Goal: Task Accomplishment & Management: Complete application form

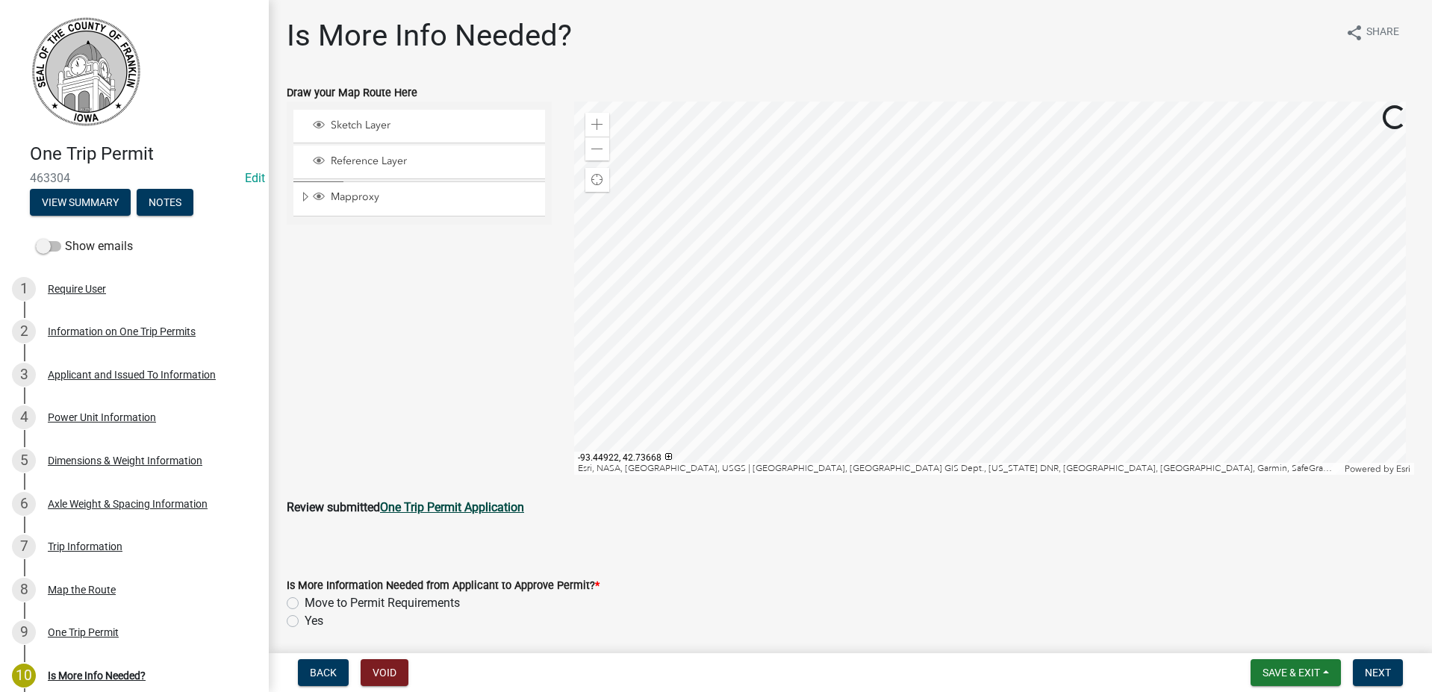
click at [429, 507] on strong "One Trip Permit Application" at bounding box center [452, 507] width 144 height 14
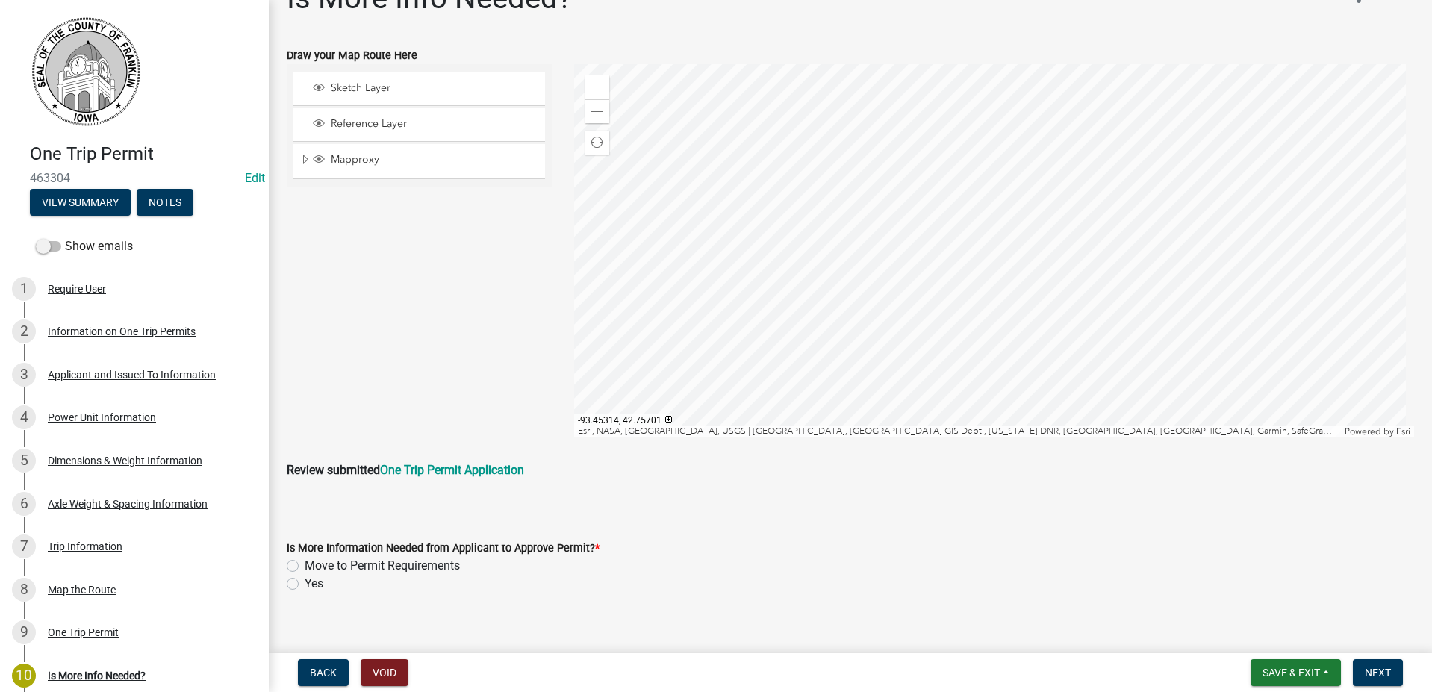
scroll to position [54, 0]
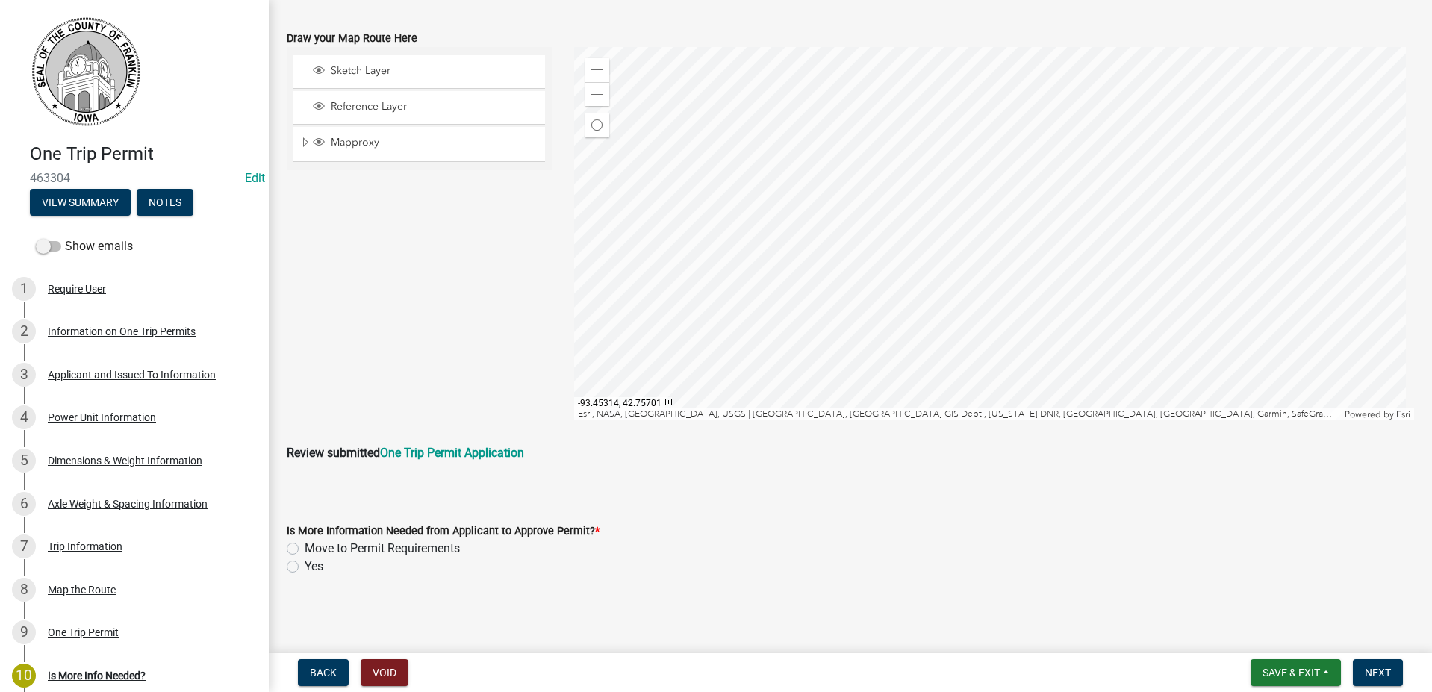
click at [305, 551] on label "Move to Permit Requirements" at bounding box center [382, 549] width 155 height 18
click at [305, 549] on input "Move to Permit Requirements" at bounding box center [310, 545] width 10 height 10
radio input "true"
click at [1386, 676] on span "Next" at bounding box center [1378, 673] width 26 height 12
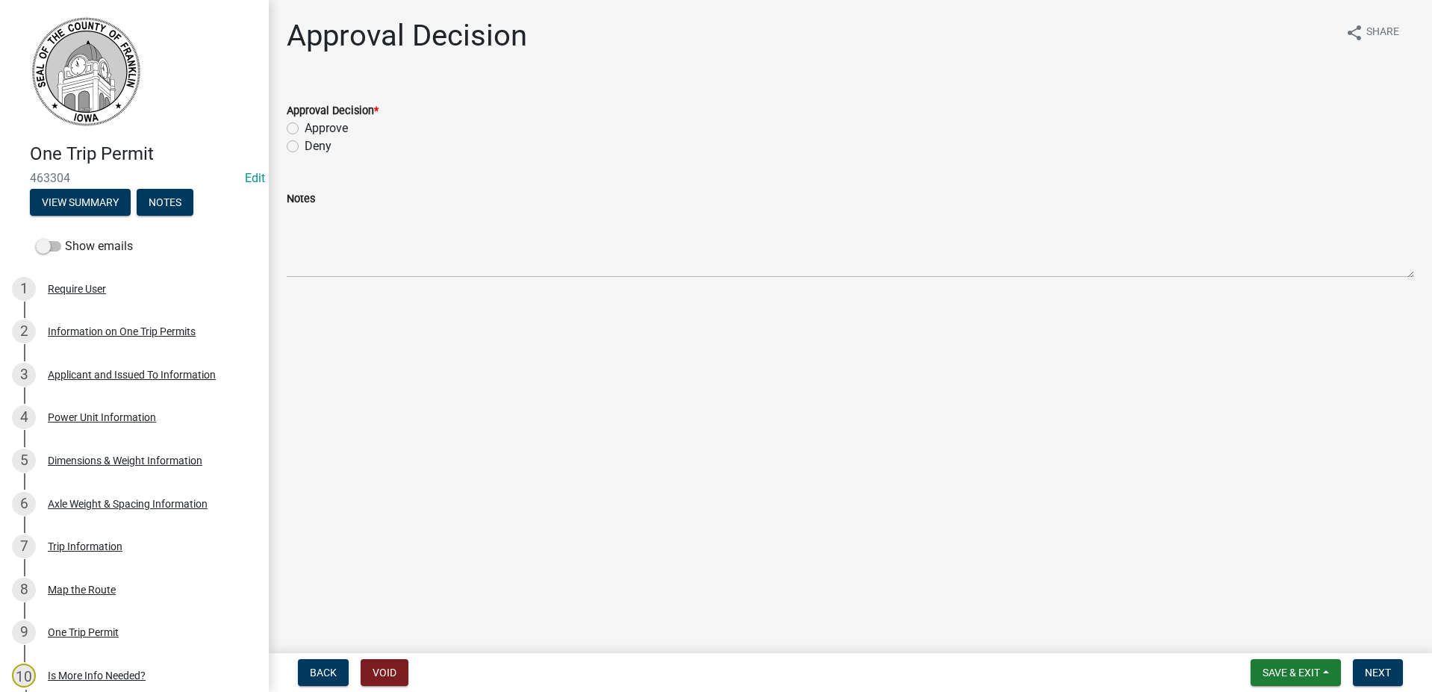
click at [305, 129] on label "Approve" at bounding box center [326, 128] width 43 height 18
click at [305, 129] on input "Approve" at bounding box center [310, 124] width 10 height 10
radio input "true"
click at [1373, 670] on span "Next" at bounding box center [1378, 673] width 26 height 12
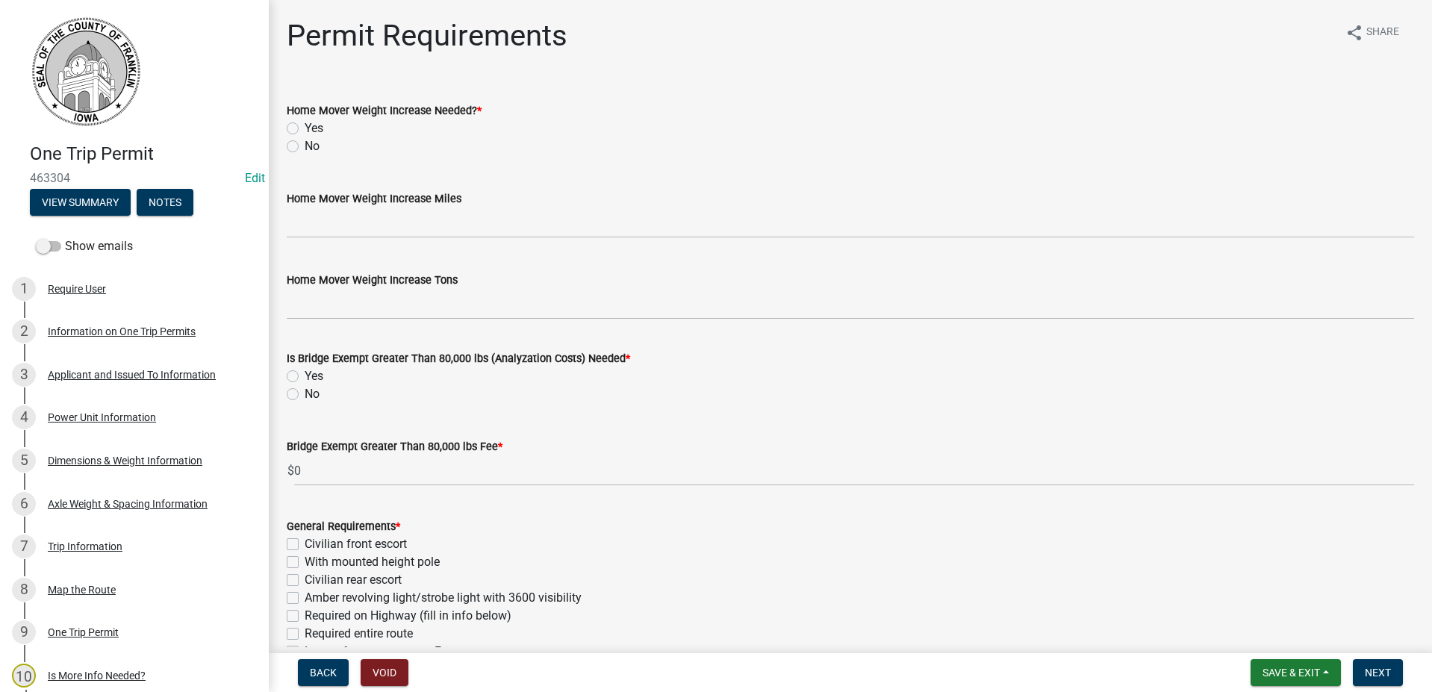
click at [305, 149] on label "No" at bounding box center [312, 146] width 15 height 18
click at [305, 147] on input "No" at bounding box center [310, 142] width 10 height 10
radio input "true"
click at [305, 394] on label "No" at bounding box center [312, 394] width 15 height 18
click at [305, 394] on input "No" at bounding box center [310, 390] width 10 height 10
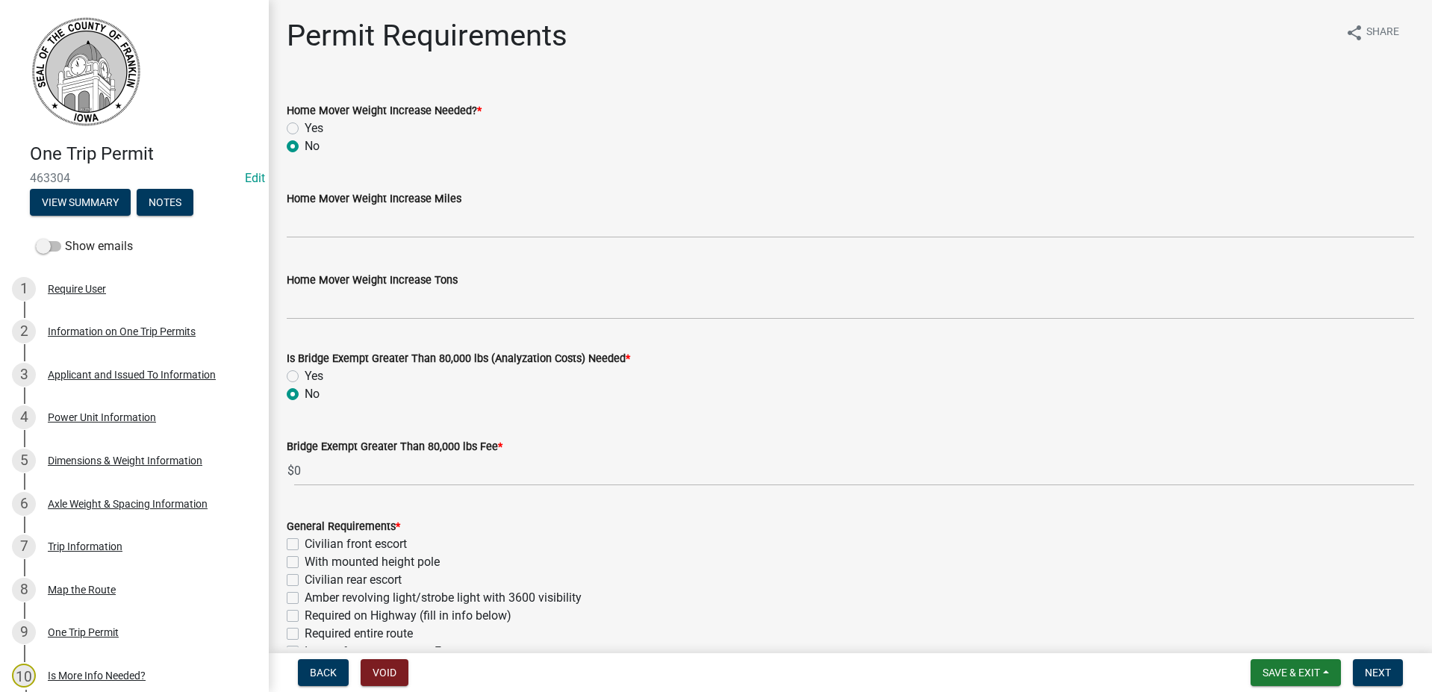
radio input "true"
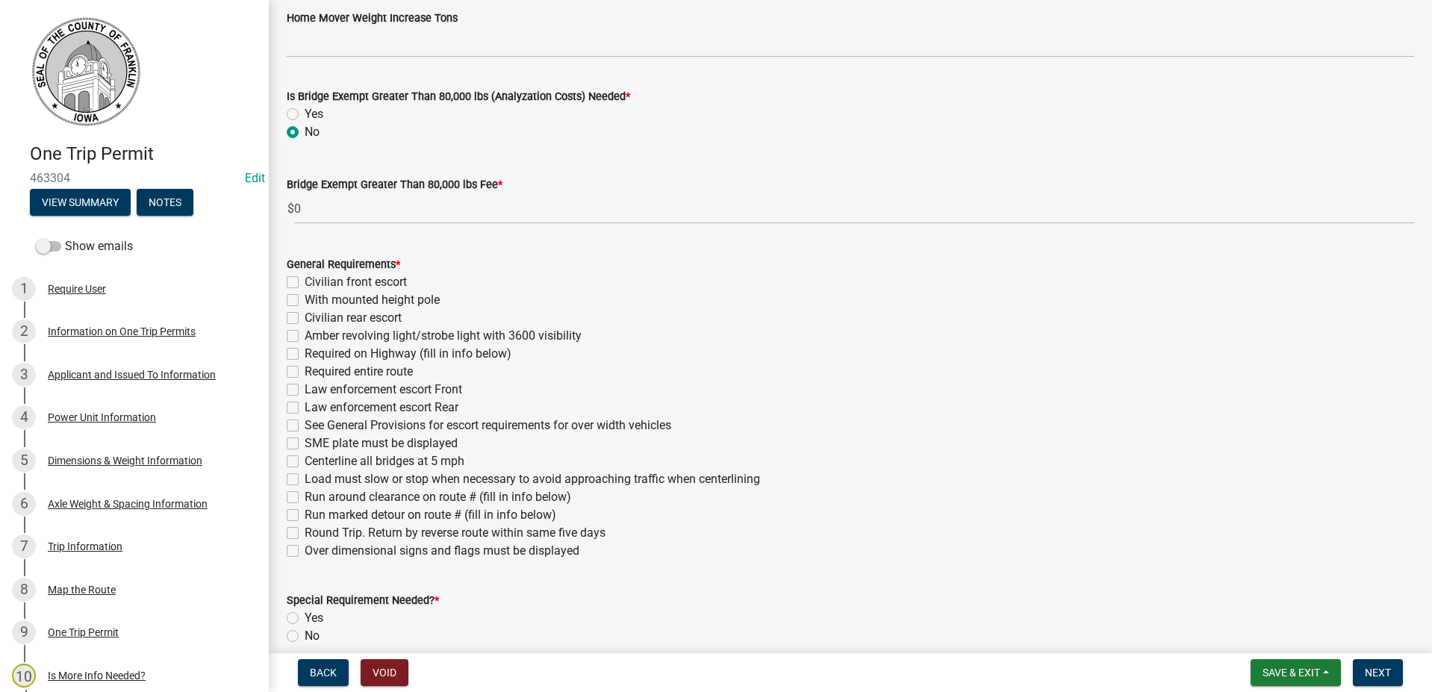
scroll to position [299, 0]
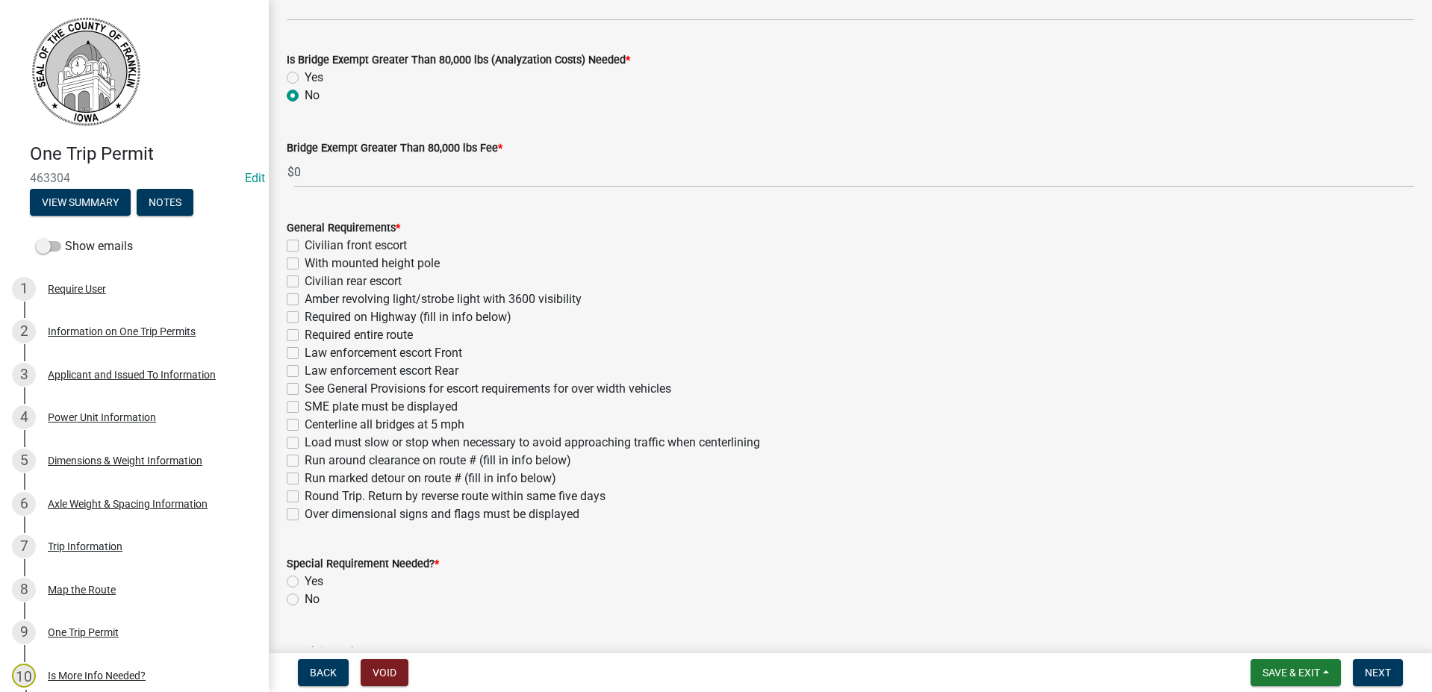
click at [305, 517] on label "Over dimensional signs and flags must be displayed" at bounding box center [442, 514] width 275 height 18
click at [305, 515] on input "Over dimensional signs and flags must be displayed" at bounding box center [310, 510] width 10 height 10
checkbox input "true"
checkbox input "false"
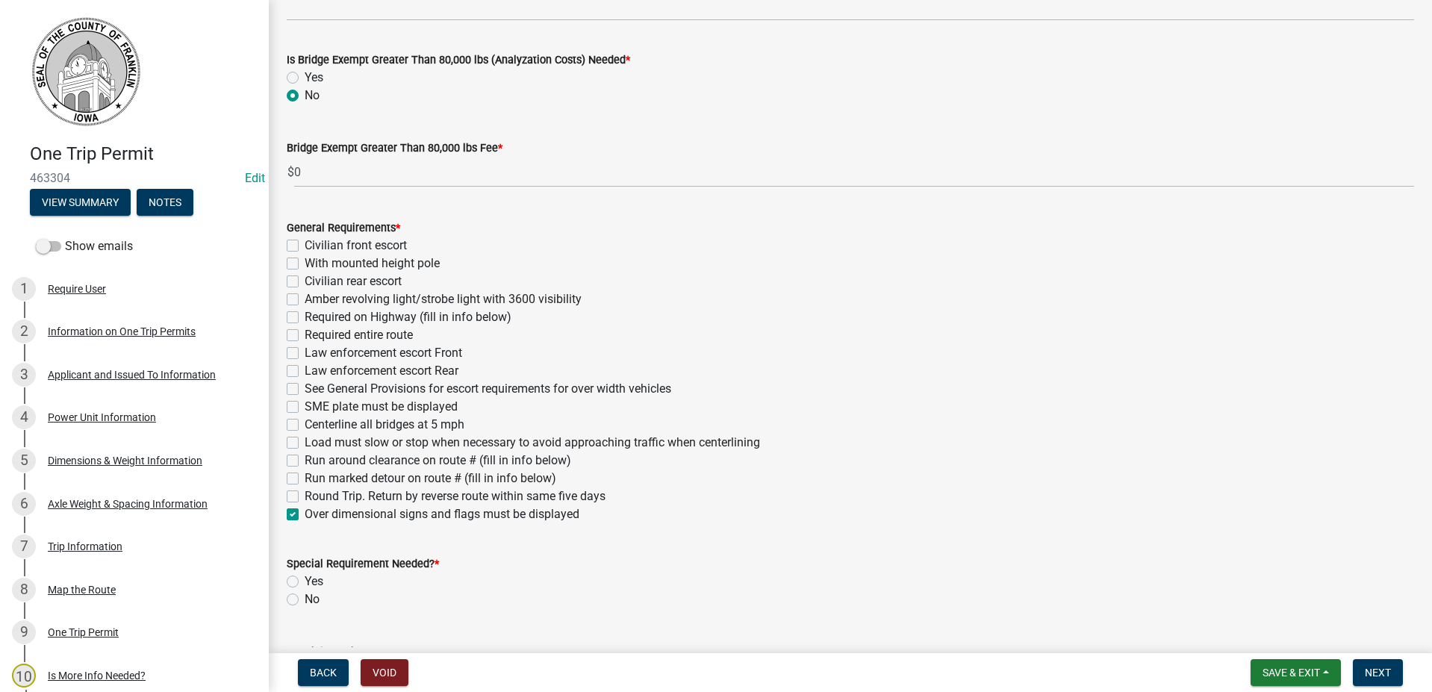
checkbox input "false"
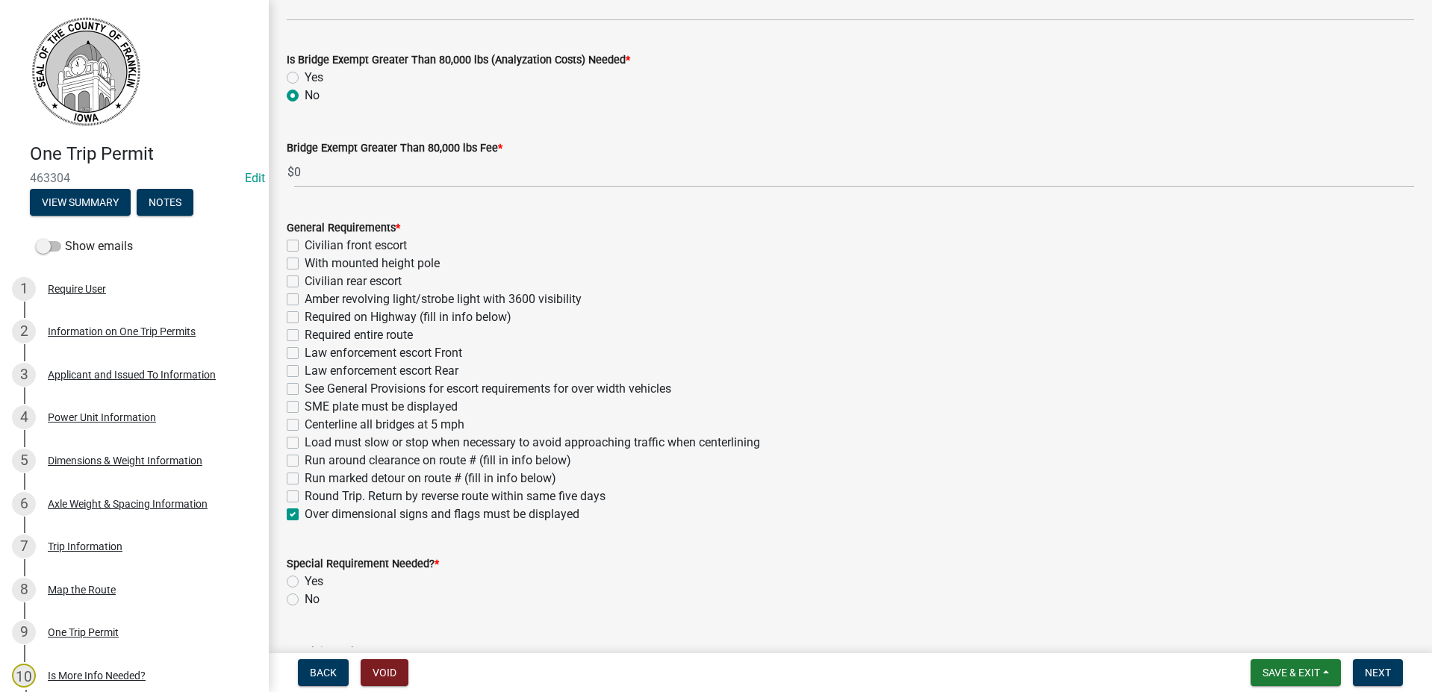
checkbox input "false"
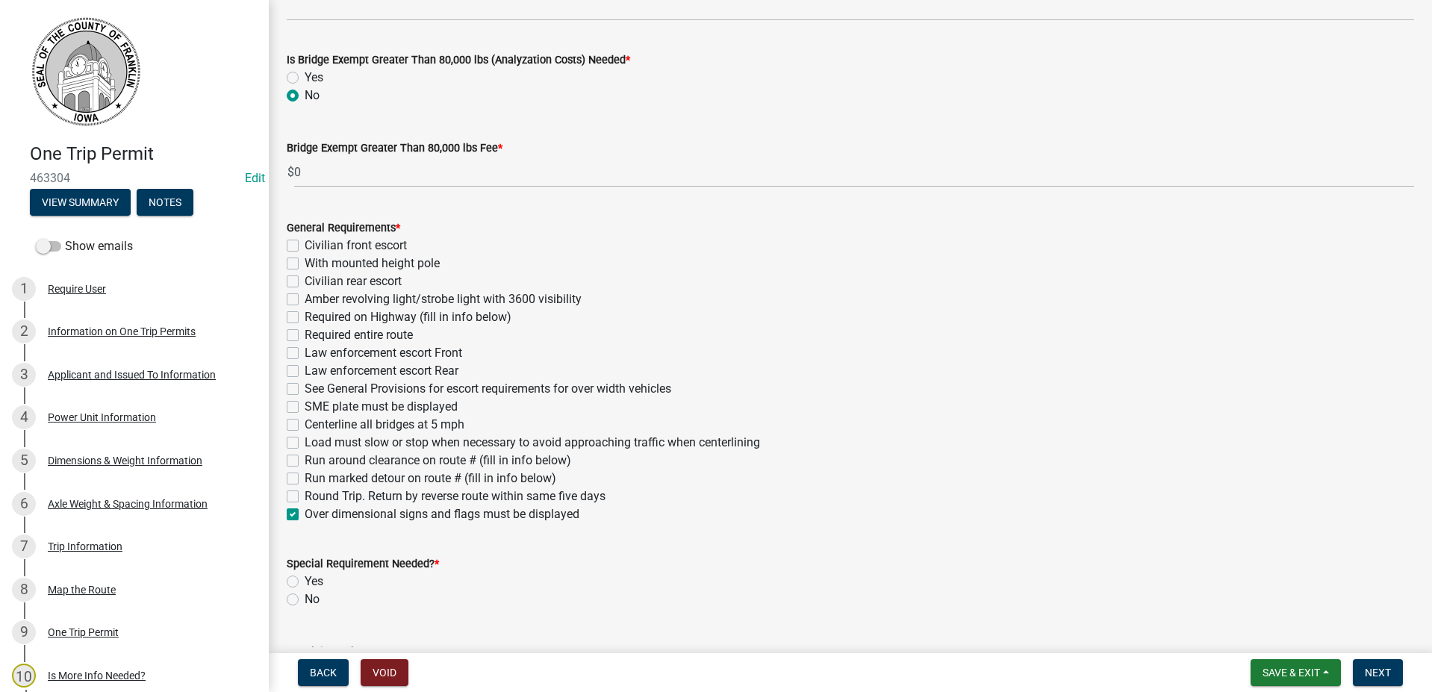
checkbox input "false"
checkbox input "true"
click at [305, 302] on label "Amber revolving light/strobe light with 3600 visibility" at bounding box center [443, 299] width 277 height 18
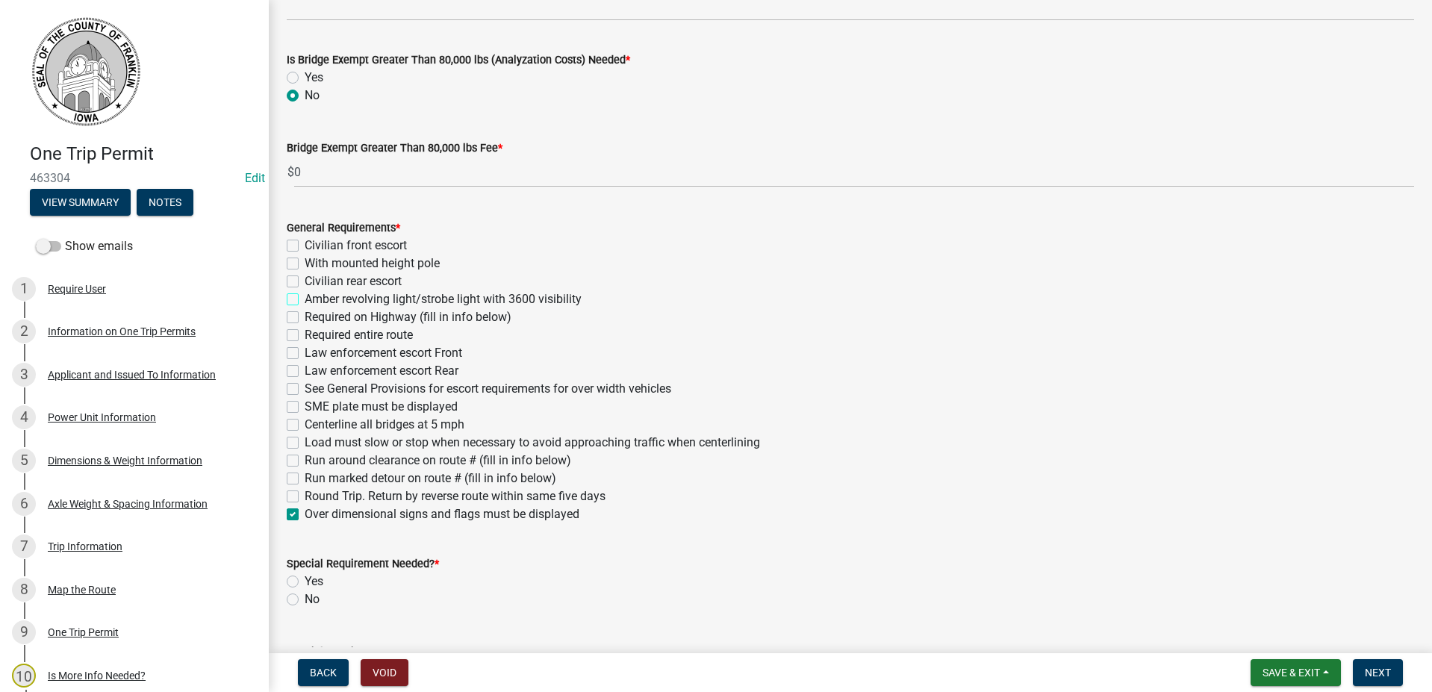
click at [305, 300] on input "Amber revolving light/strobe light with 3600 visibility" at bounding box center [310, 295] width 10 height 10
checkbox input "true"
checkbox input "false"
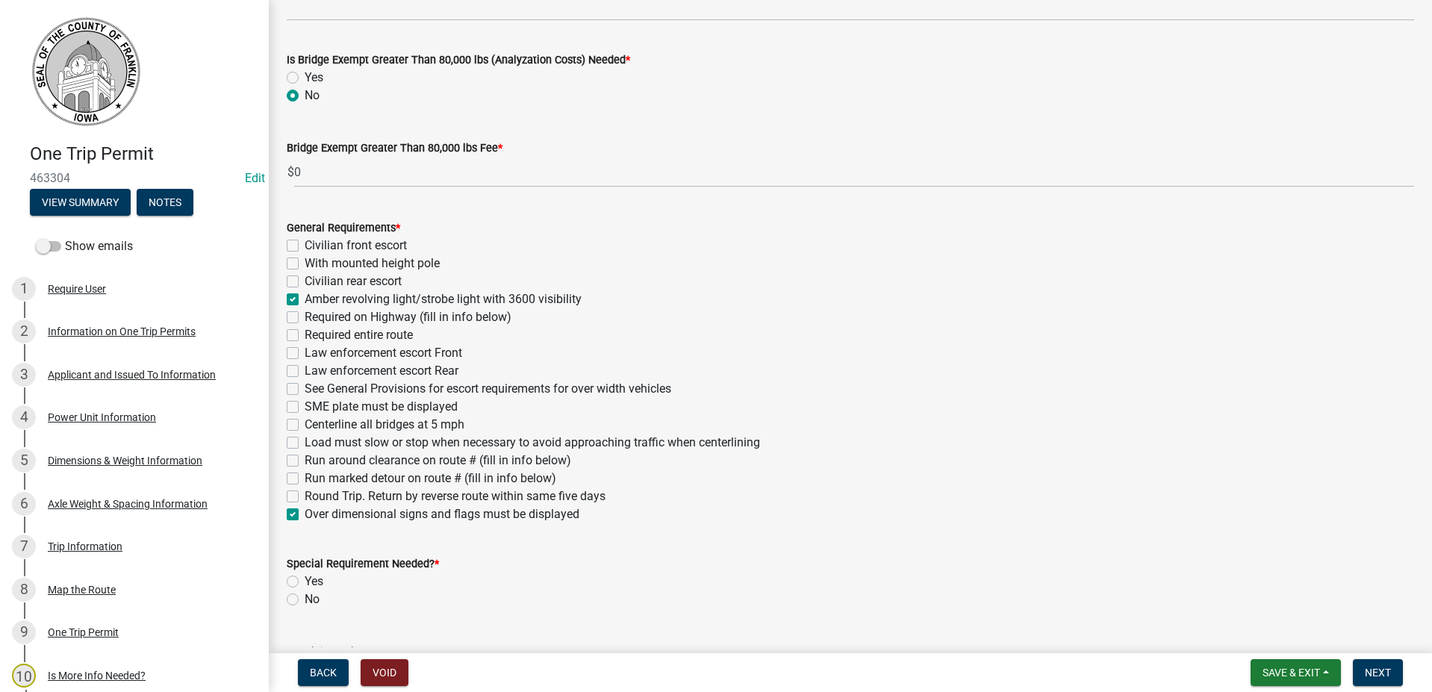
checkbox input "true"
checkbox input "false"
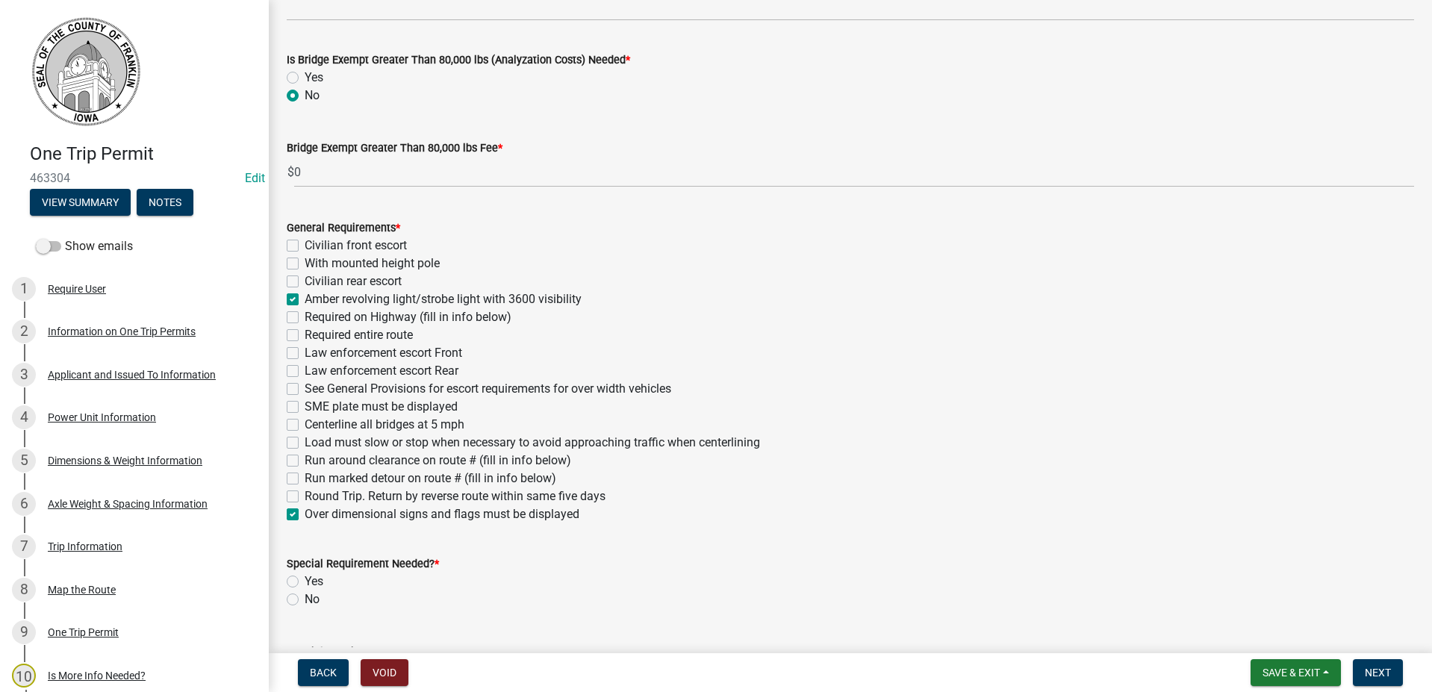
checkbox input "false"
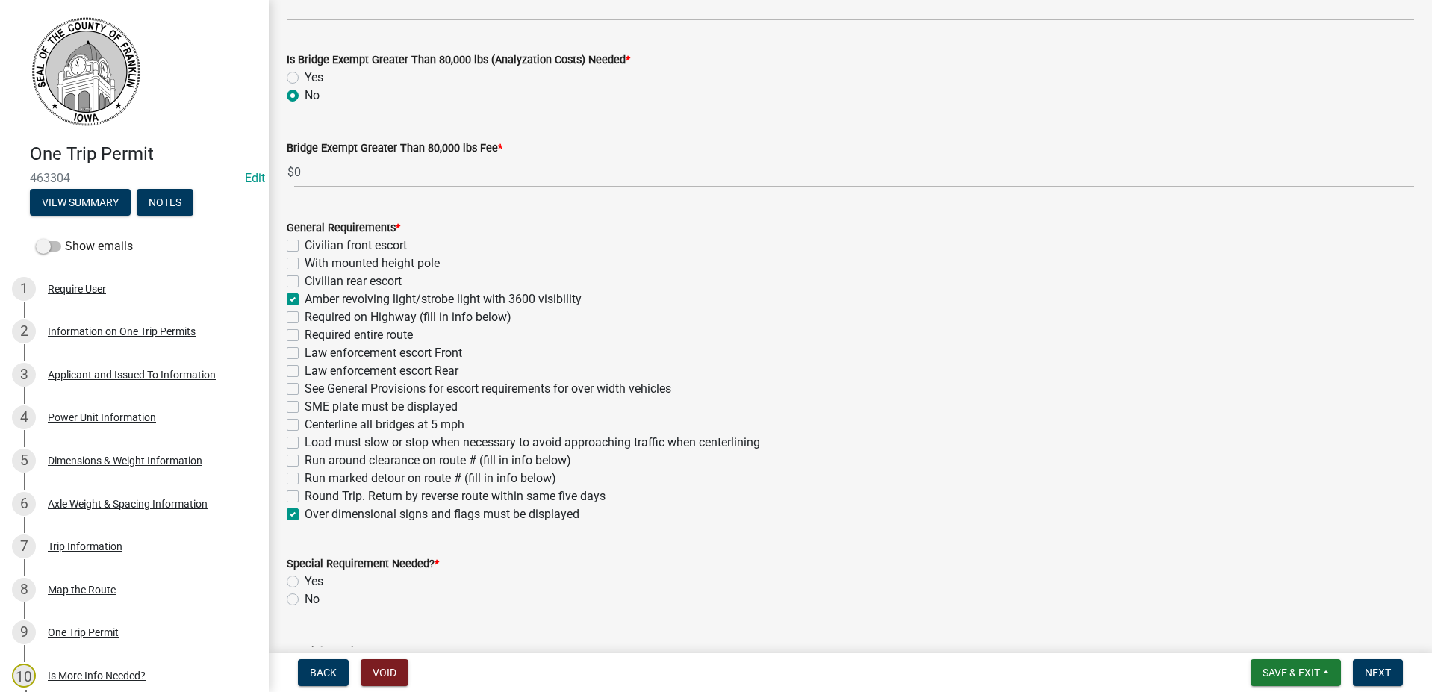
checkbox input "false"
checkbox input "true"
click at [305, 387] on label "See General Provisions for escort requirements for over width vehicles" at bounding box center [488, 389] width 367 height 18
click at [305, 387] on input "See General Provisions for escort requirements for over width vehicles" at bounding box center [310, 385] width 10 height 10
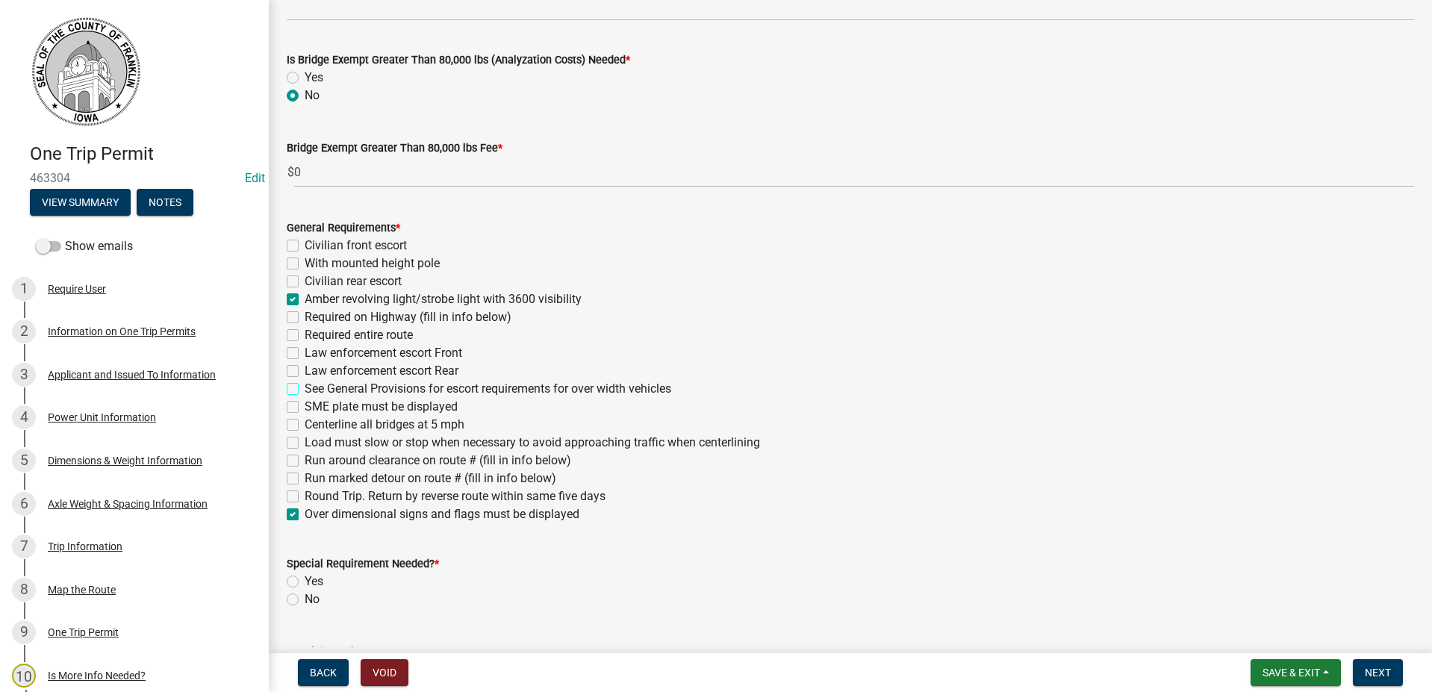
checkbox input "true"
checkbox input "false"
checkbox input "true"
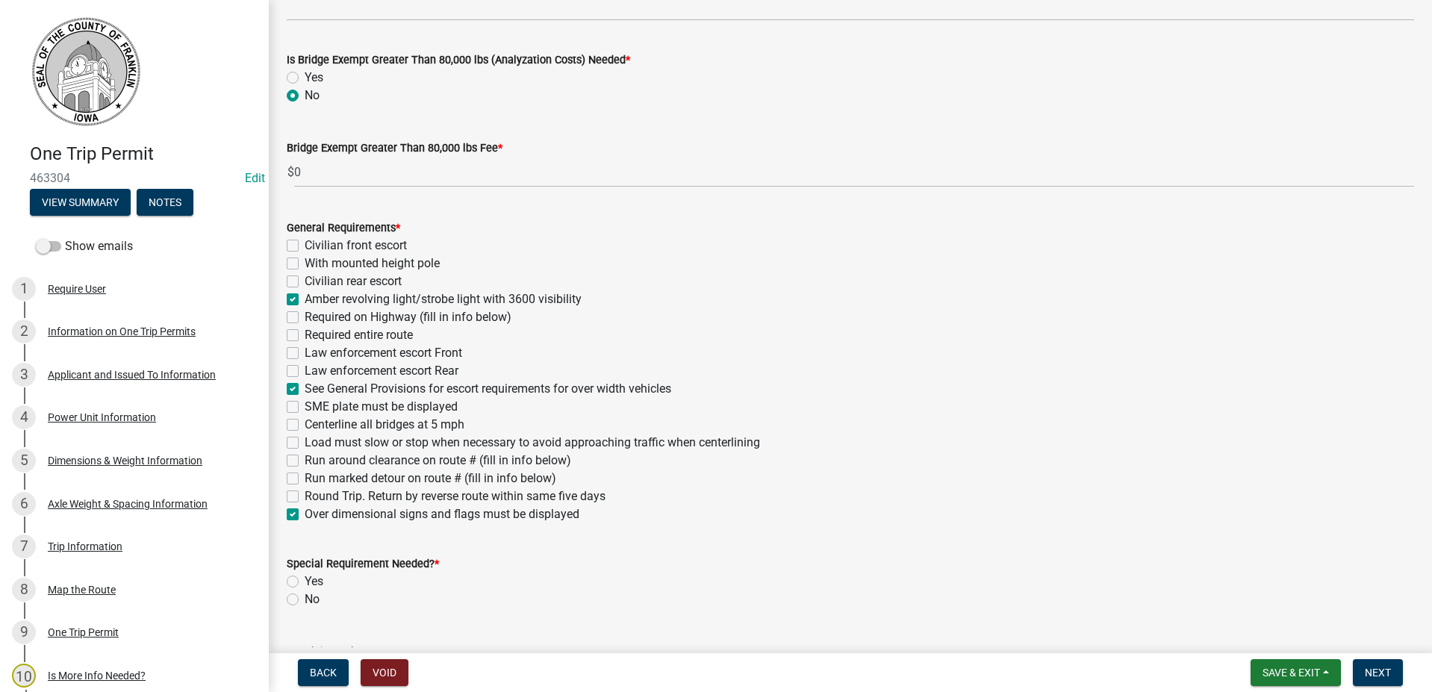
checkbox input "false"
checkbox input "true"
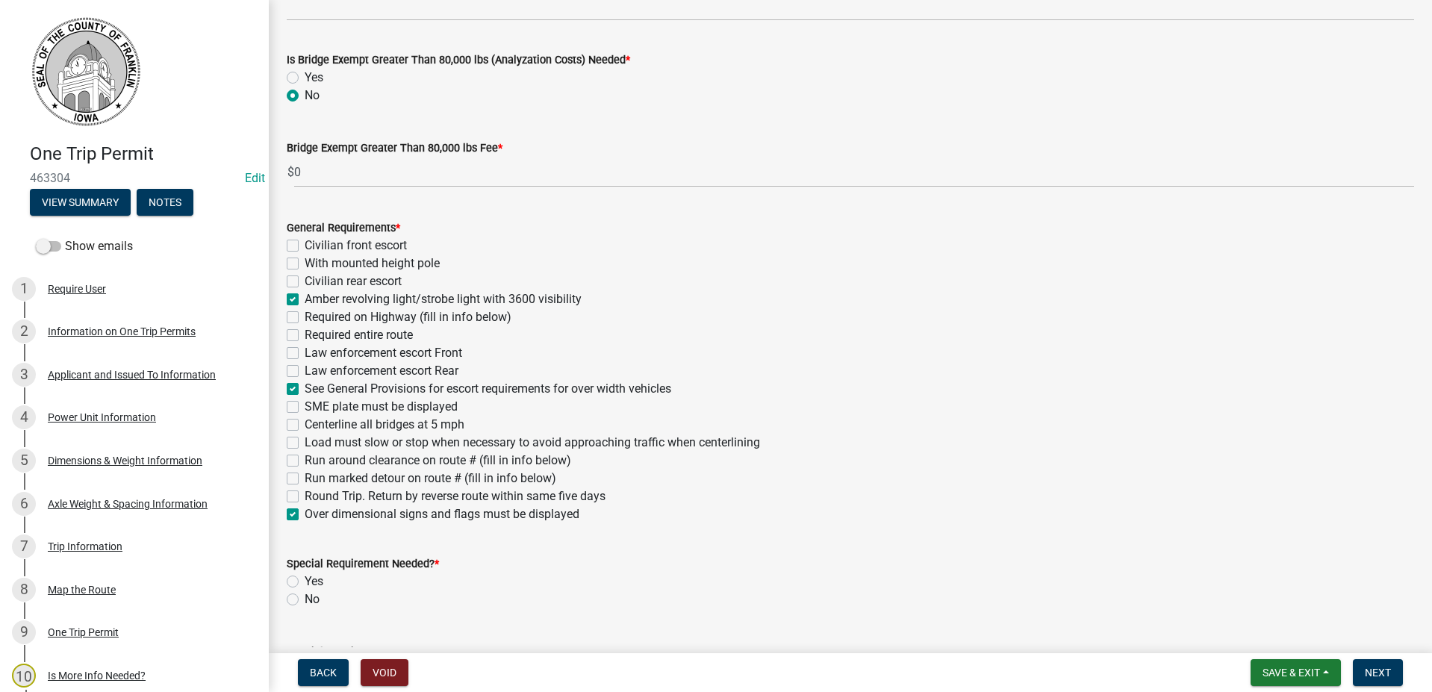
checkbox input "false"
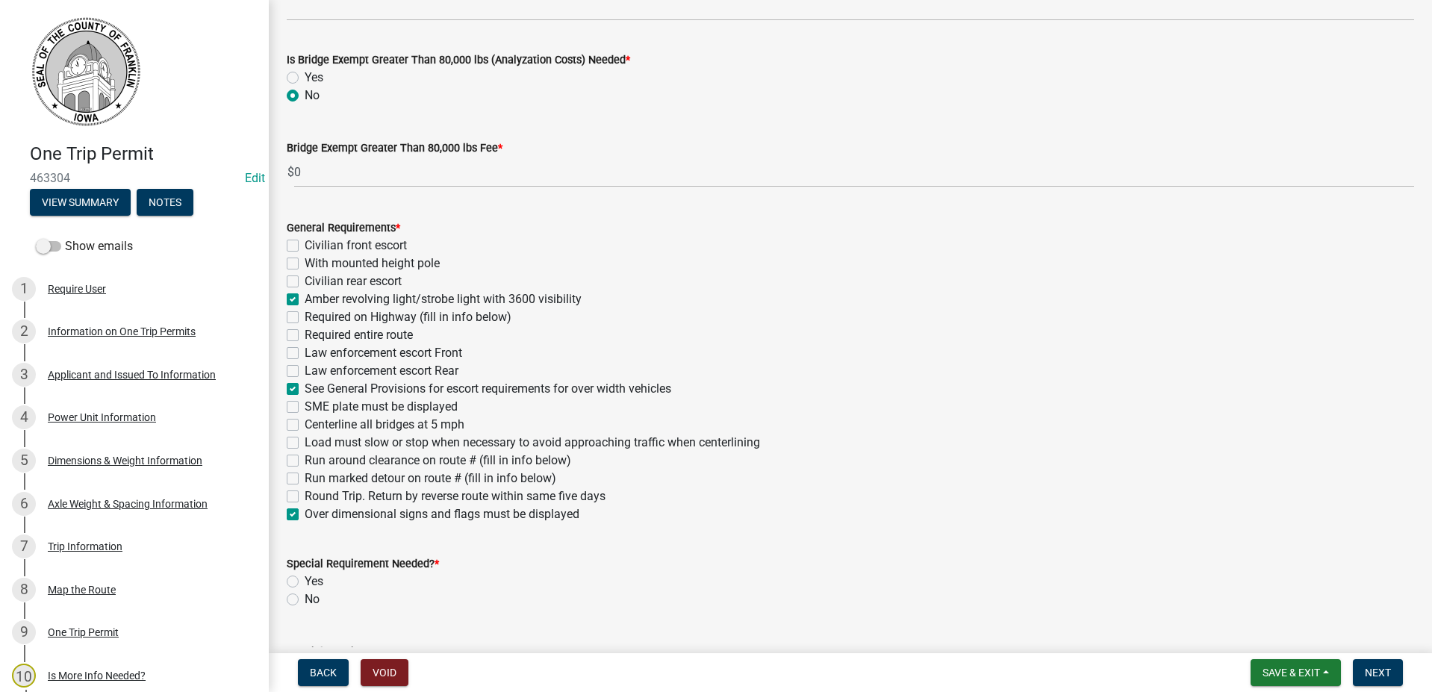
checkbox input "false"
checkbox input "true"
click at [305, 602] on label "No" at bounding box center [312, 600] width 15 height 18
click at [305, 600] on input "No" at bounding box center [310, 596] width 10 height 10
radio input "true"
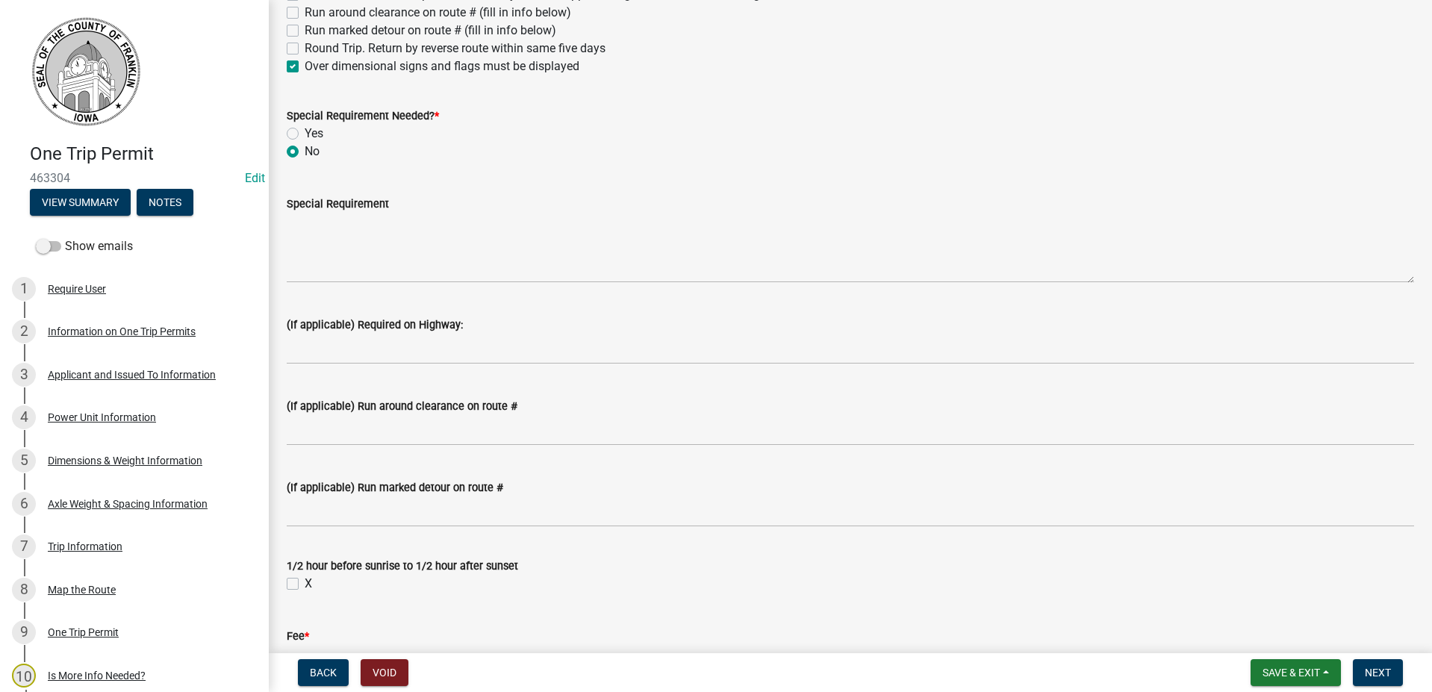
scroll to position [821, 0]
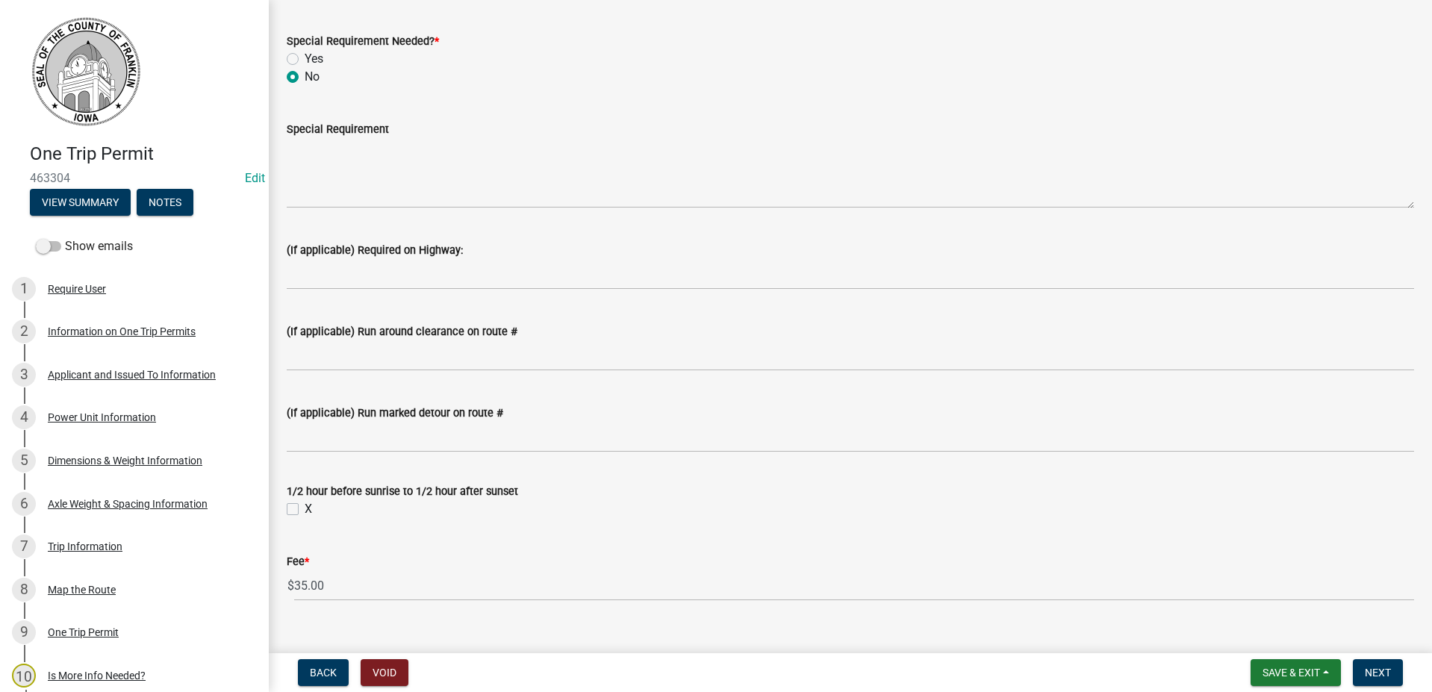
click at [305, 506] on label "X" at bounding box center [308, 509] width 7 height 18
click at [305, 506] on input "X" at bounding box center [310, 505] width 10 height 10
checkbox input "true"
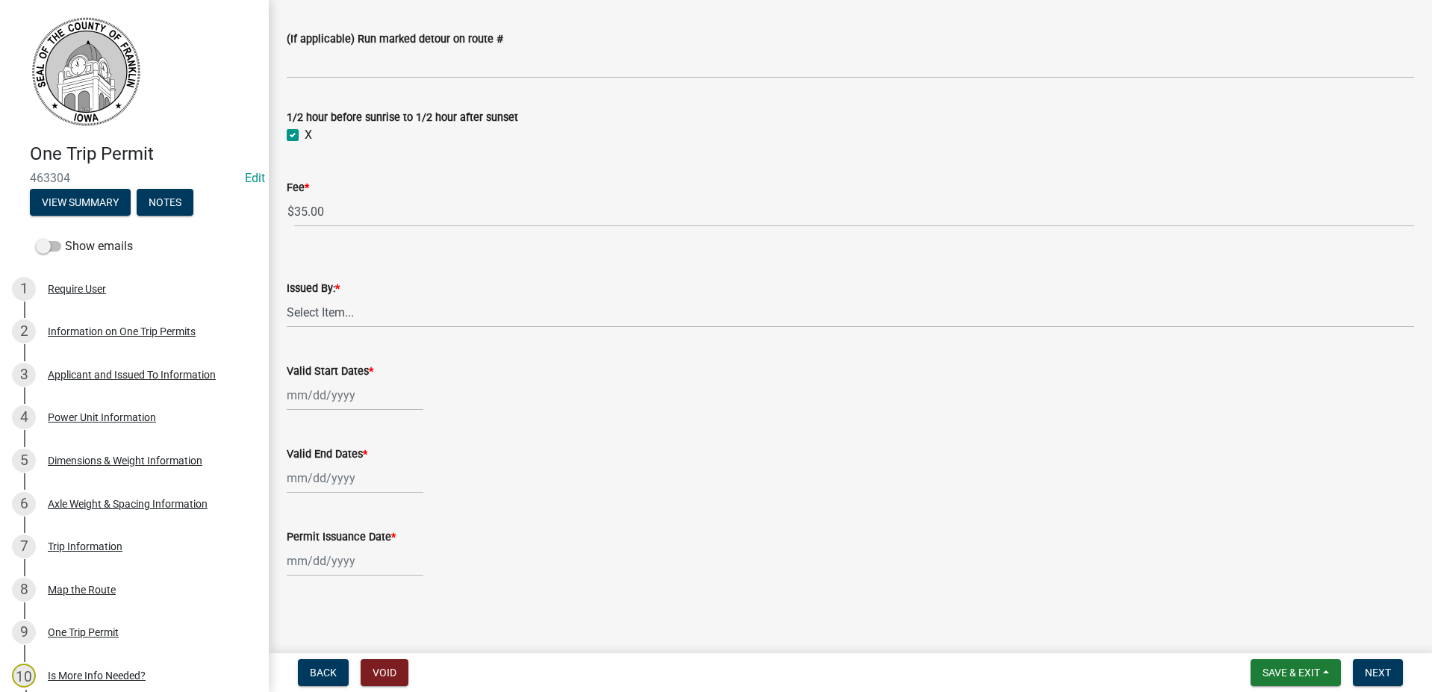
scroll to position [1196, 0]
click at [325, 308] on select "Select Item... [PERSON_NAME] [PERSON_NAME] [PERSON_NAME] [PERSON_NAME]" at bounding box center [850, 311] width 1127 height 31
click at [287, 296] on select "Select Item... [PERSON_NAME] [PERSON_NAME] [PERSON_NAME] [PERSON_NAME]" at bounding box center [850, 311] width 1127 height 31
select select "7f02d393-746a-4e97-8a52-03f8831b4376"
click at [339, 396] on div at bounding box center [355, 394] width 137 height 31
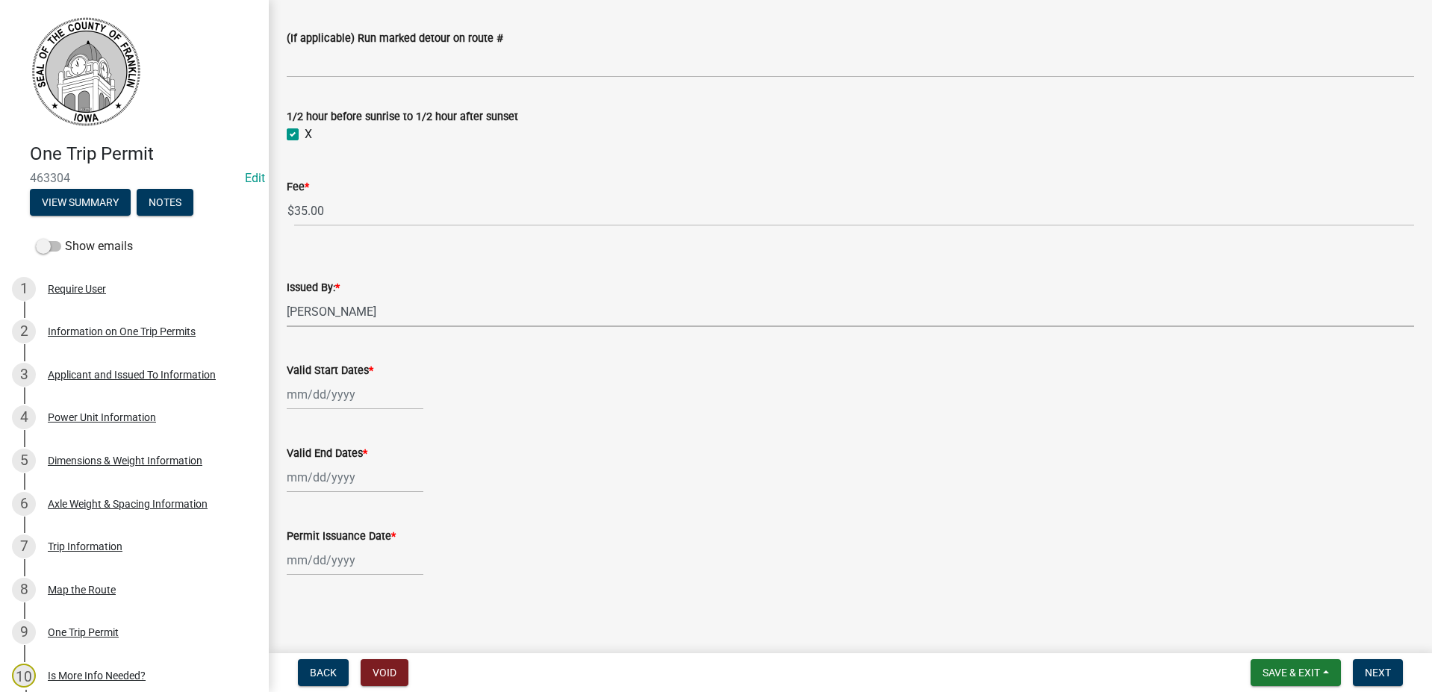
select select "8"
select select "2025"
click at [352, 518] on div "13" at bounding box center [349, 522] width 24 height 24
type input "[DATE]"
click at [346, 476] on div at bounding box center [355, 477] width 137 height 31
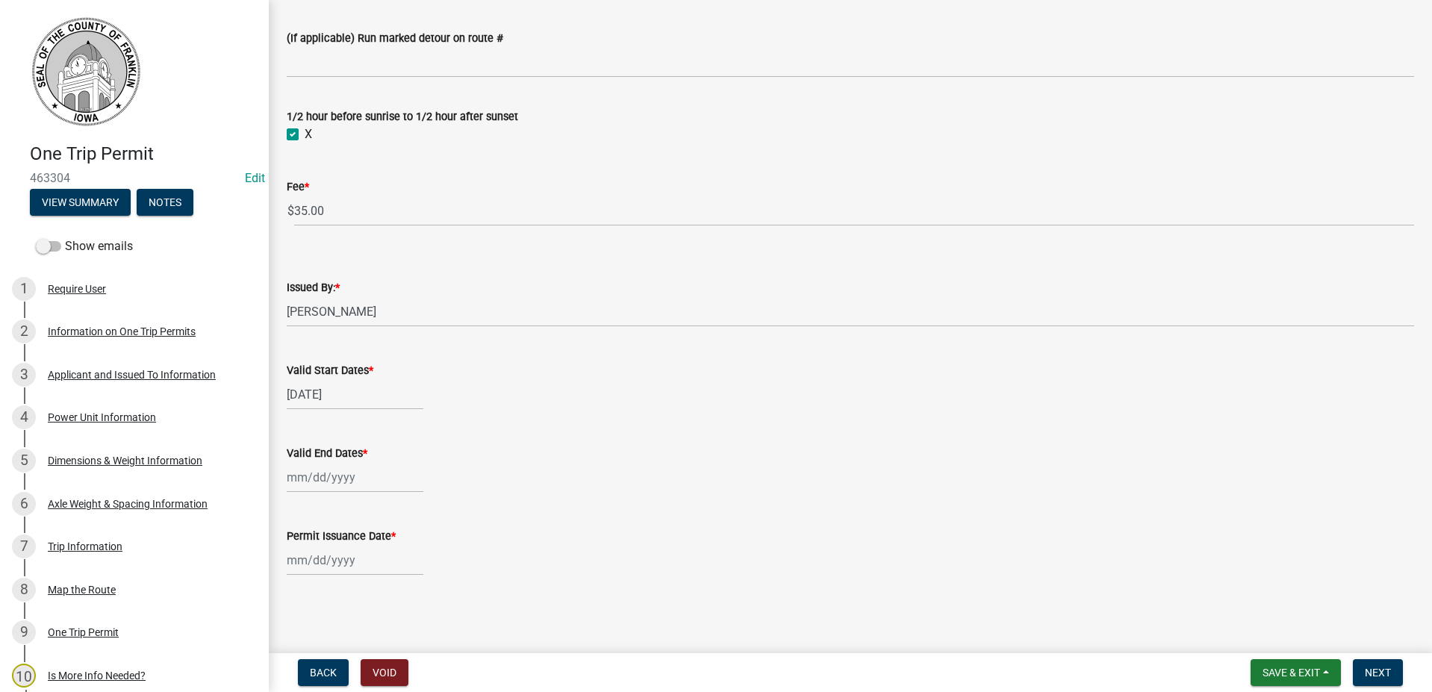
select select "8"
select select "2025"
click at [425, 376] on div "16" at bounding box center [421, 374] width 24 height 24
type input "[DATE]"
select select "8"
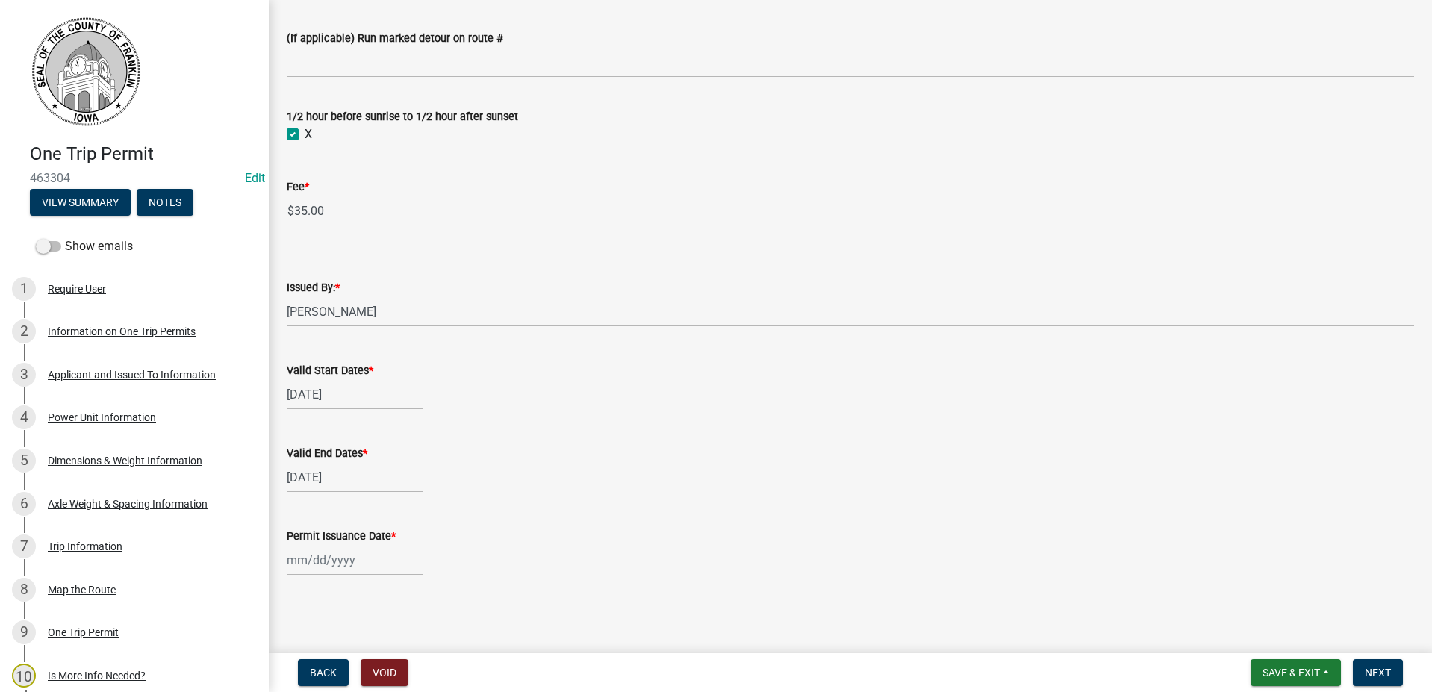
select select "2025"
click at [311, 564] on div "[PERSON_NAME] Feb Mar Apr [PERSON_NAME][DATE] Oct Nov [DATE] 1526 1527 1528 152…" at bounding box center [355, 560] width 137 height 31
click at [655, 470] on div "[DATE]" at bounding box center [850, 477] width 1127 height 31
select select "8"
select select "2025"
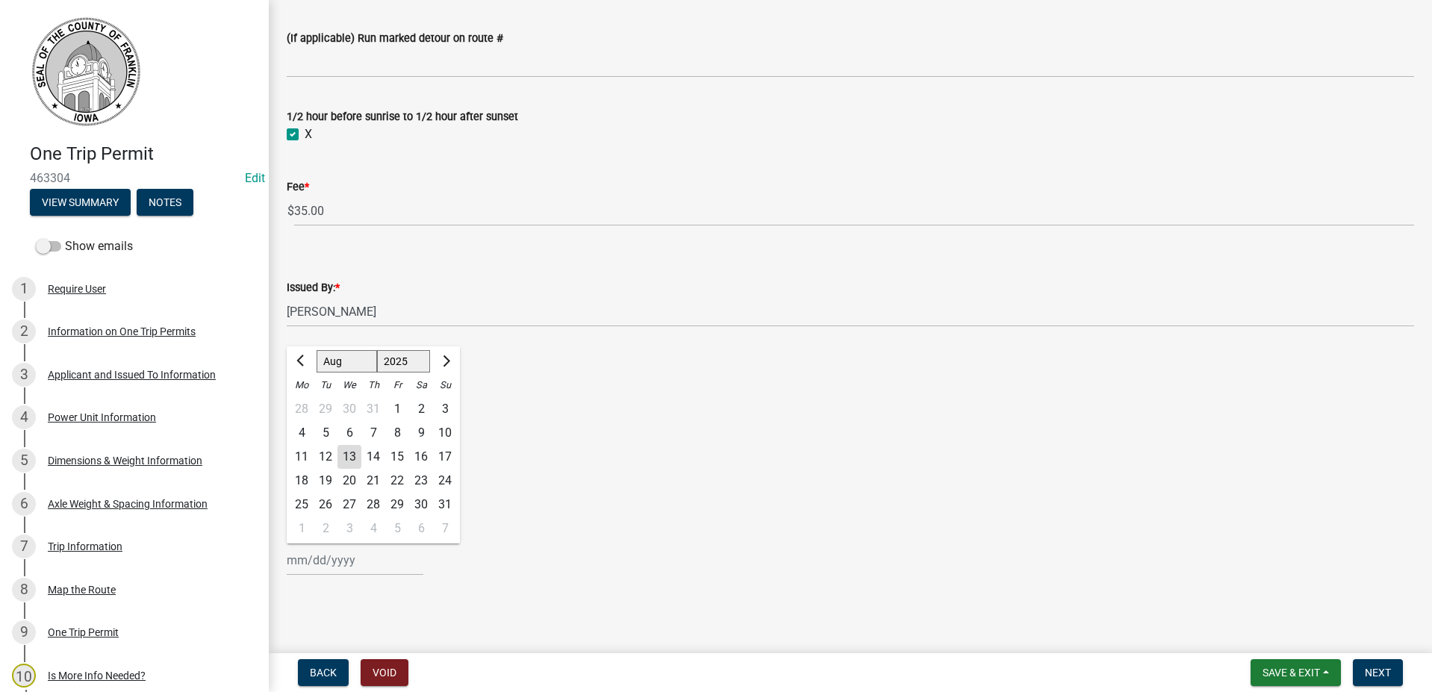
click at [338, 561] on div "[PERSON_NAME] Feb Mar Apr [PERSON_NAME][DATE] Oct Nov [DATE] 1526 1527 1528 152…" at bounding box center [355, 560] width 137 height 31
click at [575, 422] on wm-data-entity-input "Valid Start Dates * [DATE]" at bounding box center [850, 381] width 1127 height 83
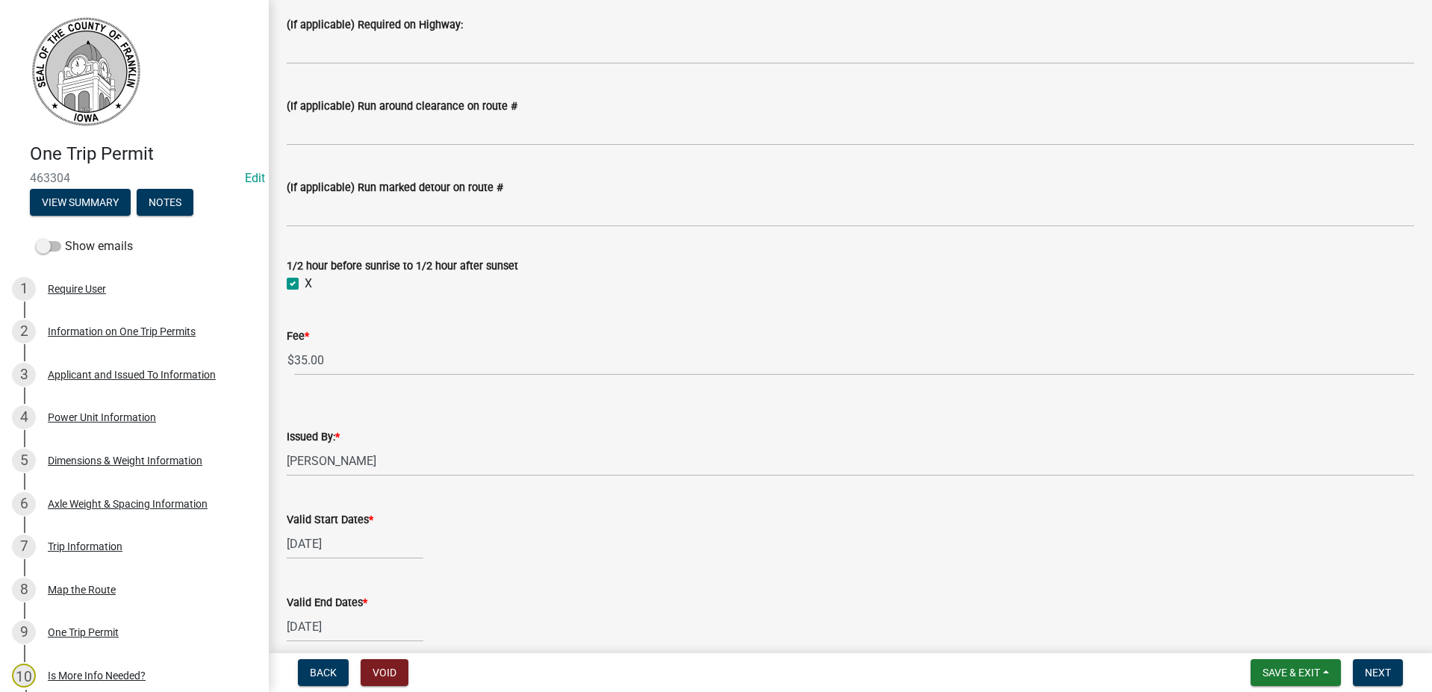
scroll to position [1121, 0]
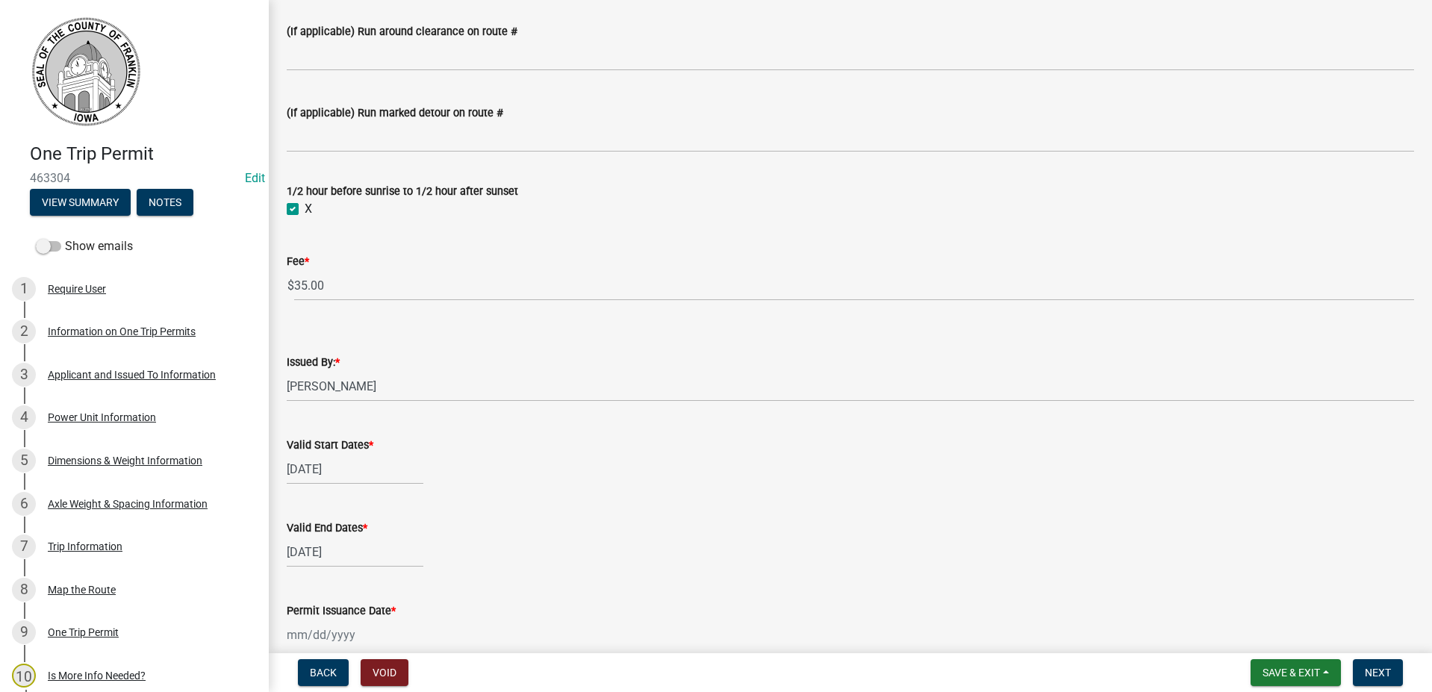
click at [329, 633] on div at bounding box center [355, 635] width 137 height 31
select select "8"
select select "2025"
click at [299, 432] on span "Previous month" at bounding box center [301, 435] width 11 height 11
click at [444, 431] on span "Next month" at bounding box center [444, 435] width 11 height 11
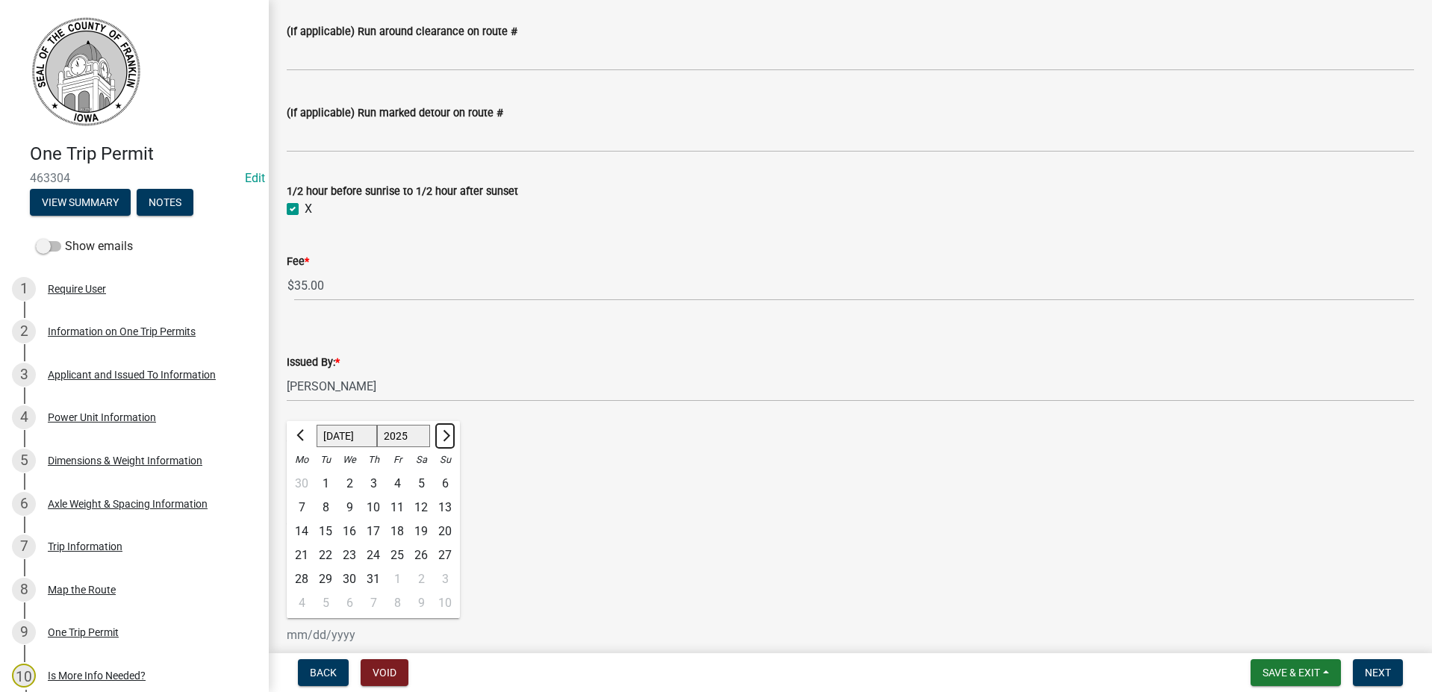
select select "8"
click at [676, 438] on div "Valid Start Dates *" at bounding box center [850, 445] width 1127 height 18
click at [337, 634] on div at bounding box center [355, 635] width 137 height 31
select select "8"
select select "2025"
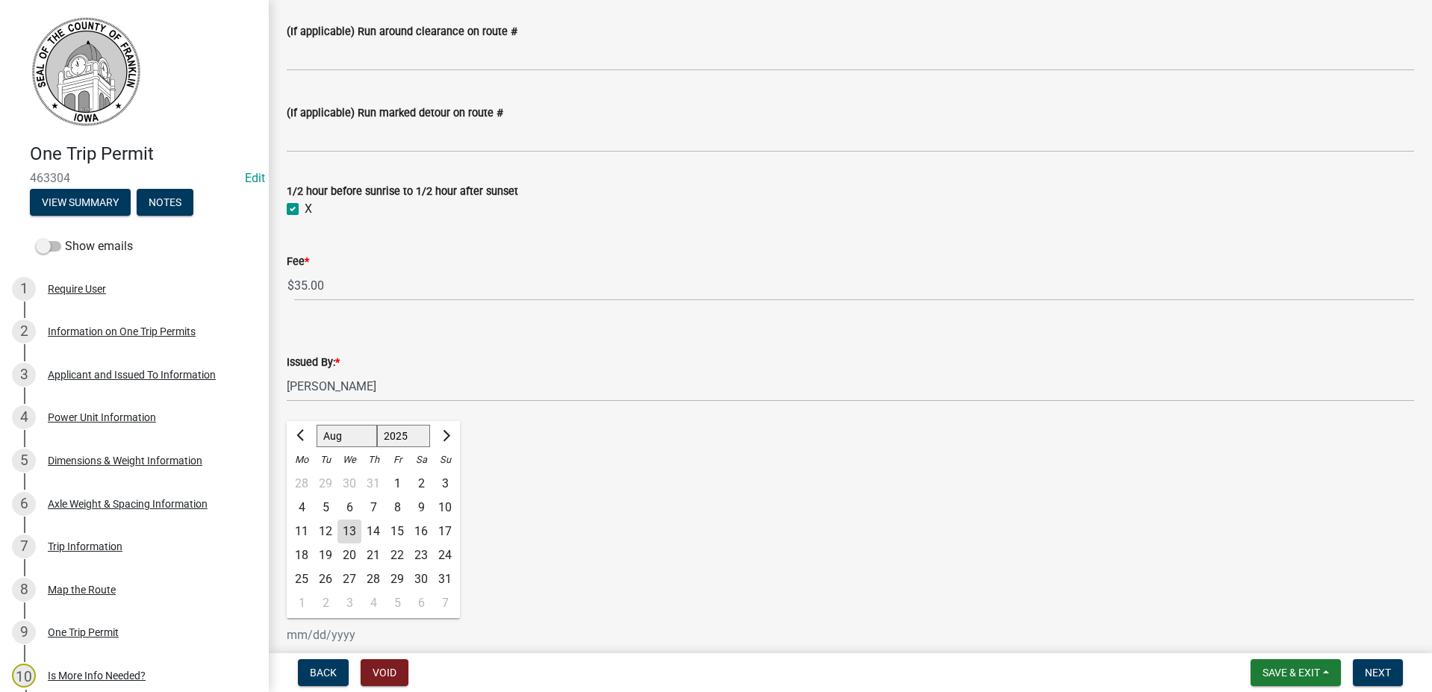
click at [338, 634] on input "Permit Issuance Date *" at bounding box center [355, 635] width 137 height 31
click at [697, 490] on wm-data-entity-input "Valid Start Dates * [DATE]" at bounding box center [850, 456] width 1127 height 83
select select "8"
select select "2025"
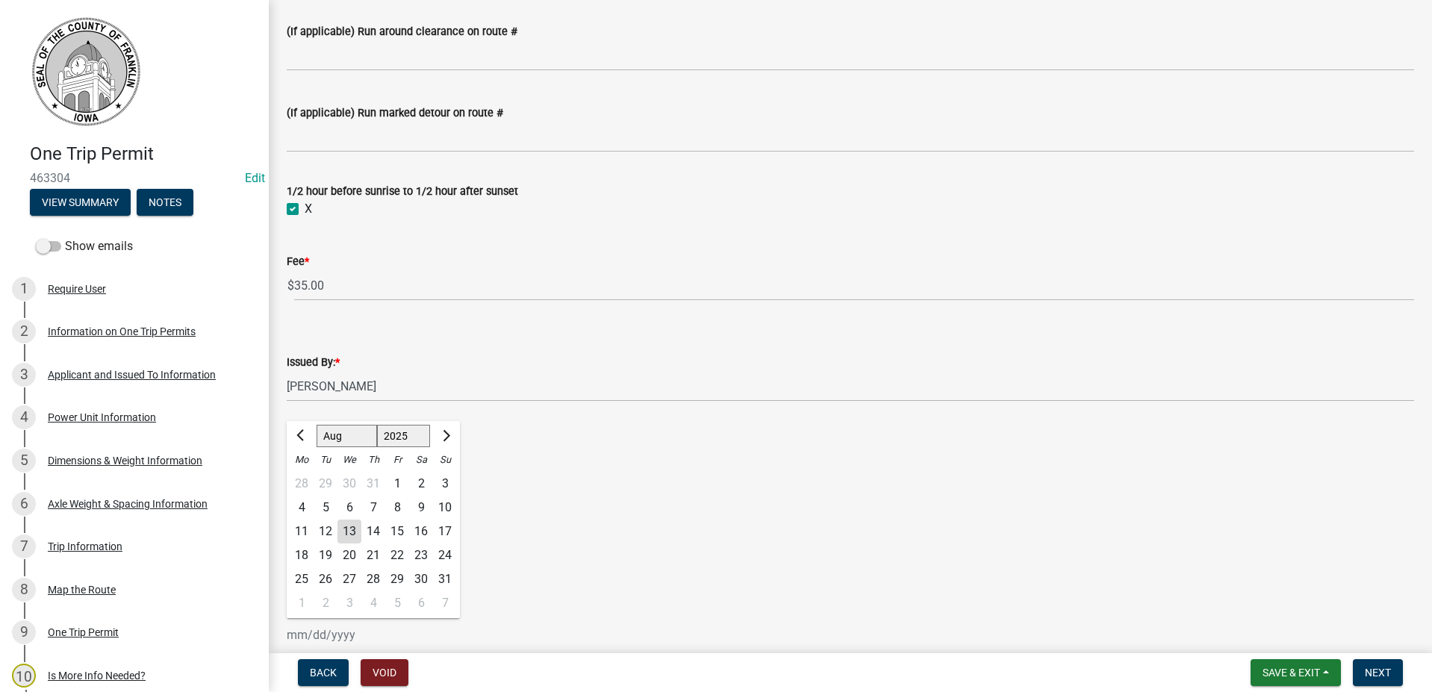
click at [352, 636] on div "[PERSON_NAME] Feb Mar Apr [PERSON_NAME][DATE] Oct Nov [DATE] 1526 1527 1528 152…" at bounding box center [355, 635] width 137 height 31
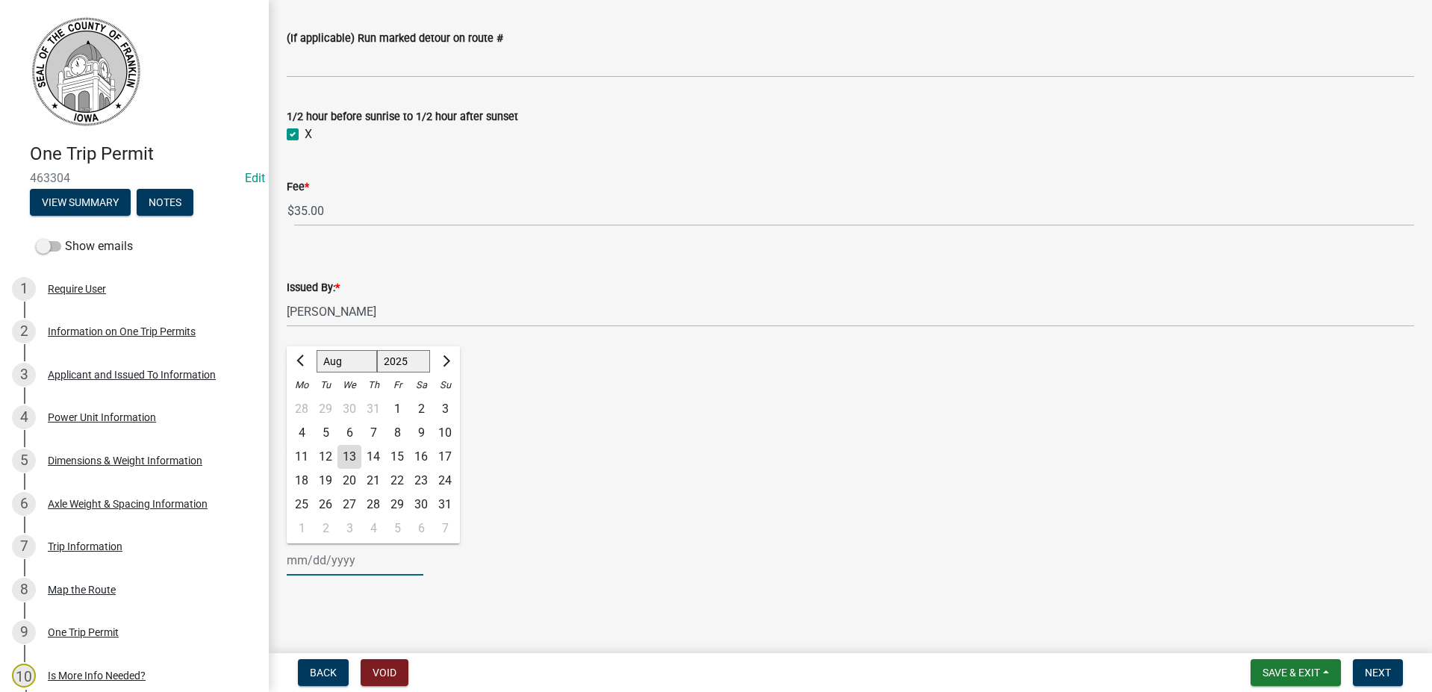
click at [308, 564] on input "Permit Issuance Date *" at bounding box center [355, 560] width 137 height 31
click at [345, 360] on select "Jan Feb Mar Apr May Jun [DATE] Aug Sep Oct Nov Dec" at bounding box center [347, 361] width 60 height 22
click at [601, 458] on div "Valid End Dates *" at bounding box center [850, 453] width 1127 height 18
select select "8"
select select "2025"
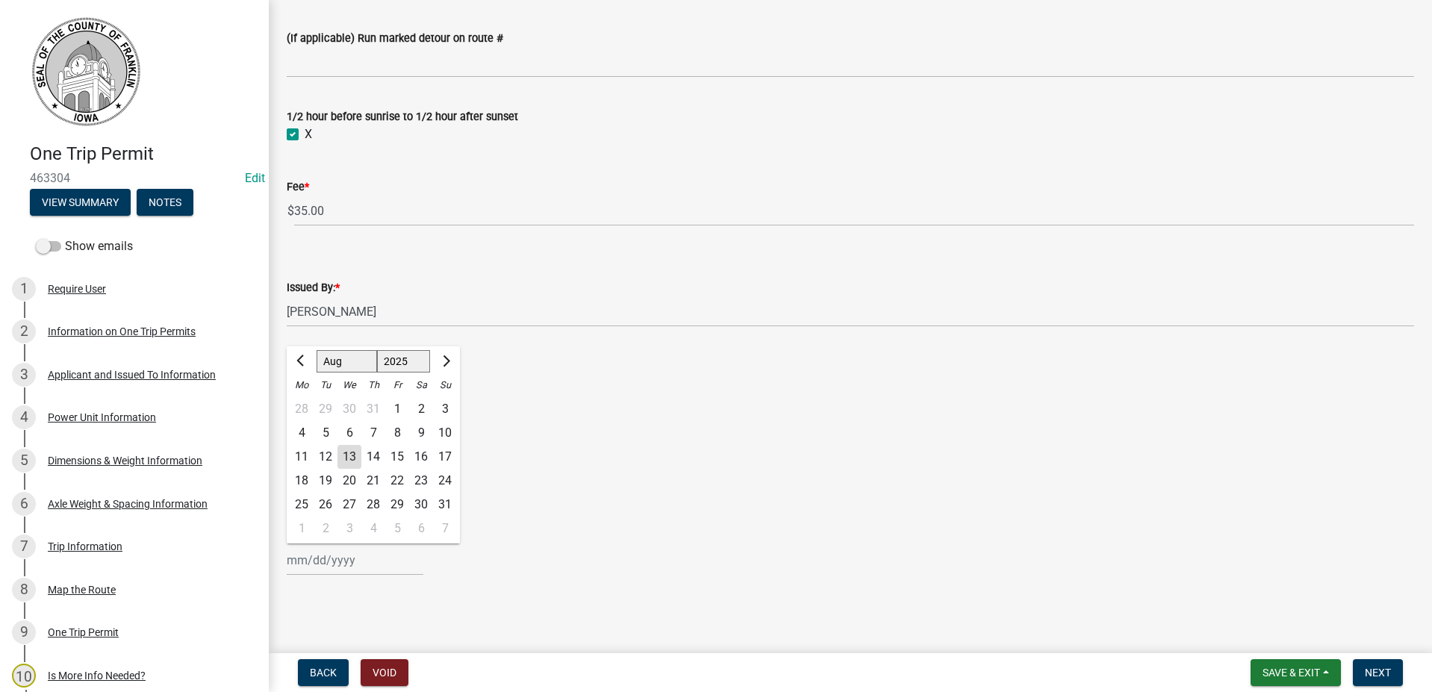
click at [333, 563] on div "[PERSON_NAME] Feb Mar Apr [PERSON_NAME][DATE] Oct Nov [DATE] 1526 1527 1528 152…" at bounding box center [355, 560] width 137 height 31
click at [362, 361] on select "Jan Feb Mar Apr May Jun [DATE] Aug Sep Oct Nov Dec" at bounding box center [347, 361] width 60 height 22
click at [317, 350] on select "Jan Feb Mar Apr May Jun [DATE] Aug Sep Oct Nov Dec" at bounding box center [347, 361] width 60 height 22
click at [440, 355] on button "Next month" at bounding box center [445, 361] width 18 height 24
click at [300, 356] on button "Previous month" at bounding box center [302, 361] width 18 height 24
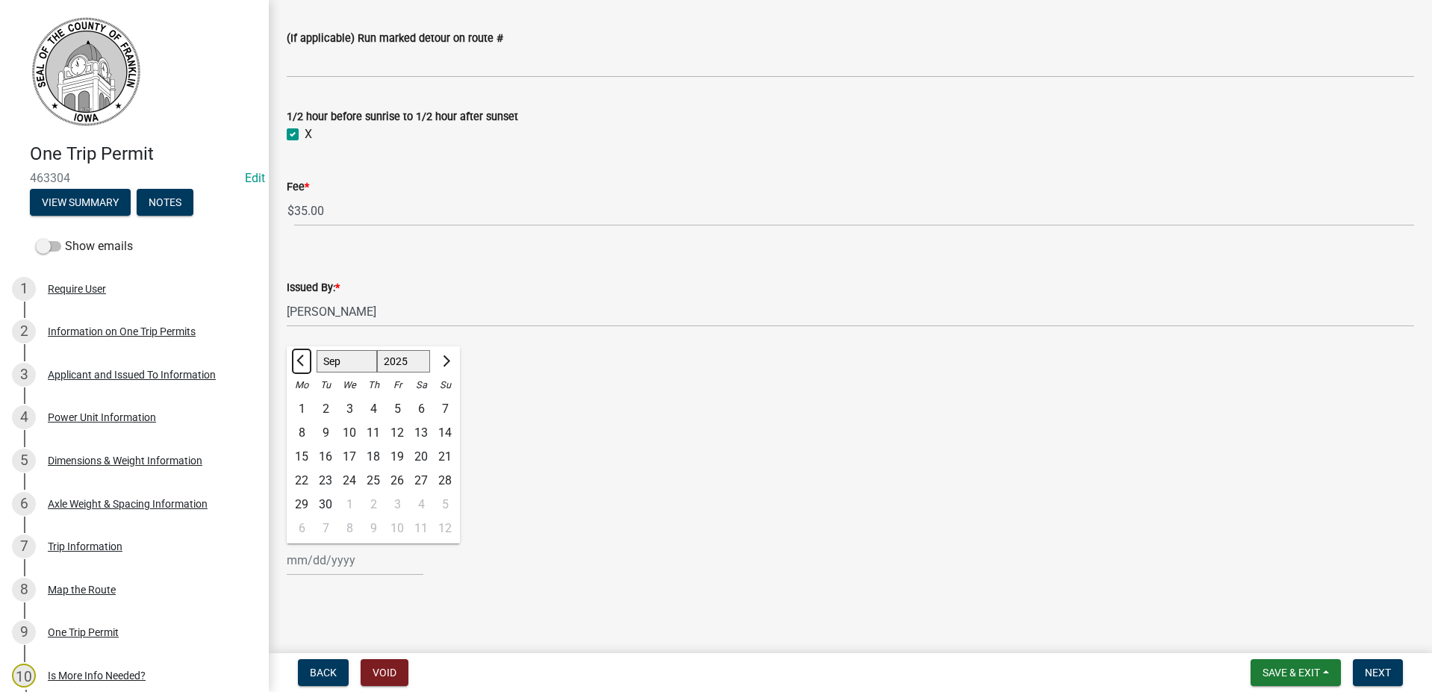
select select "8"
click at [320, 566] on input "Permit Issuance Date *" at bounding box center [355, 560] width 137 height 31
click at [351, 455] on div "13" at bounding box center [349, 457] width 24 height 24
type input "[DATE]"
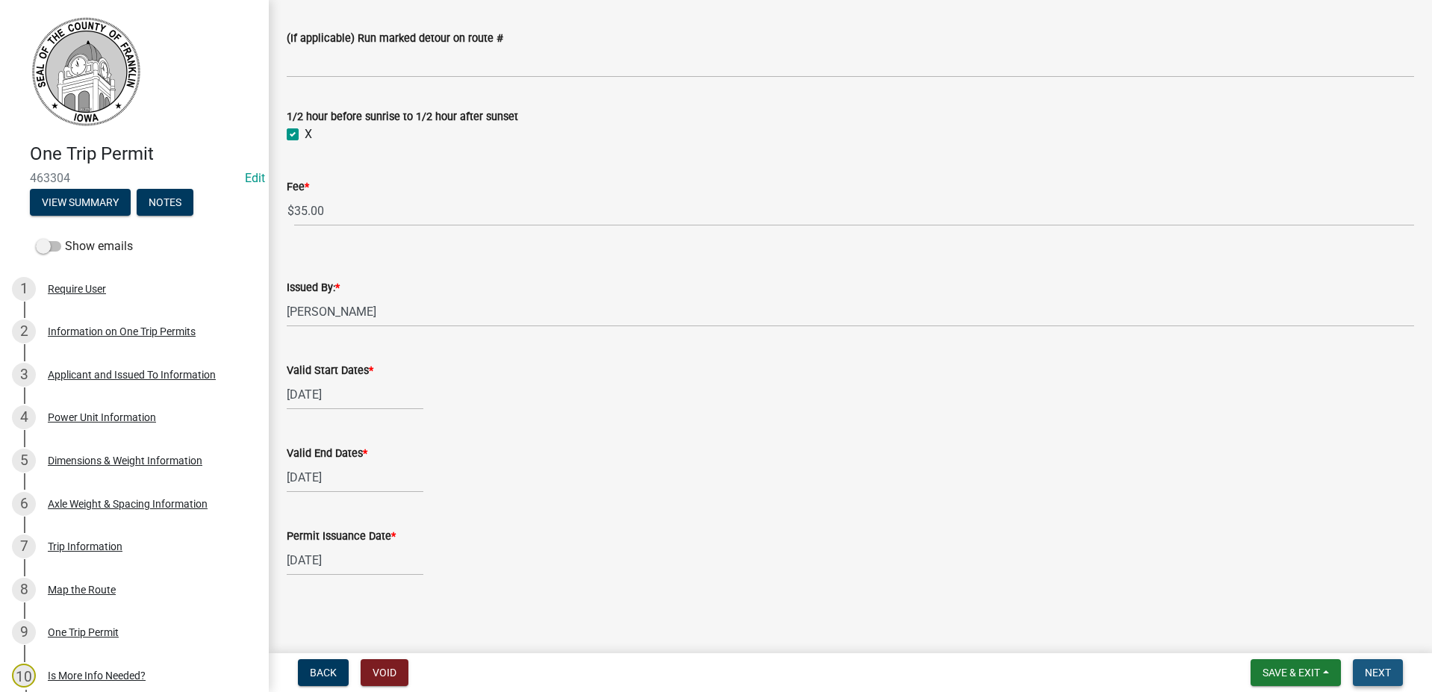
click at [1377, 665] on button "Next" at bounding box center [1378, 672] width 50 height 27
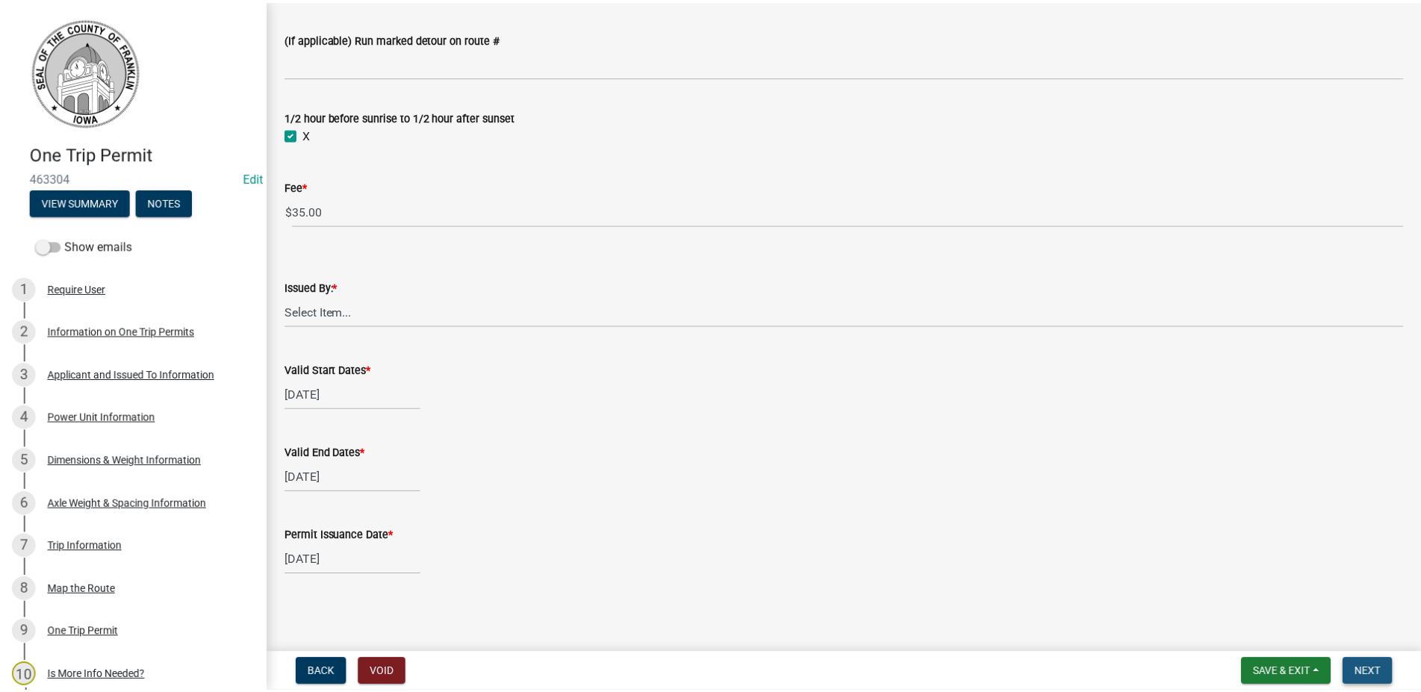
scroll to position [0, 0]
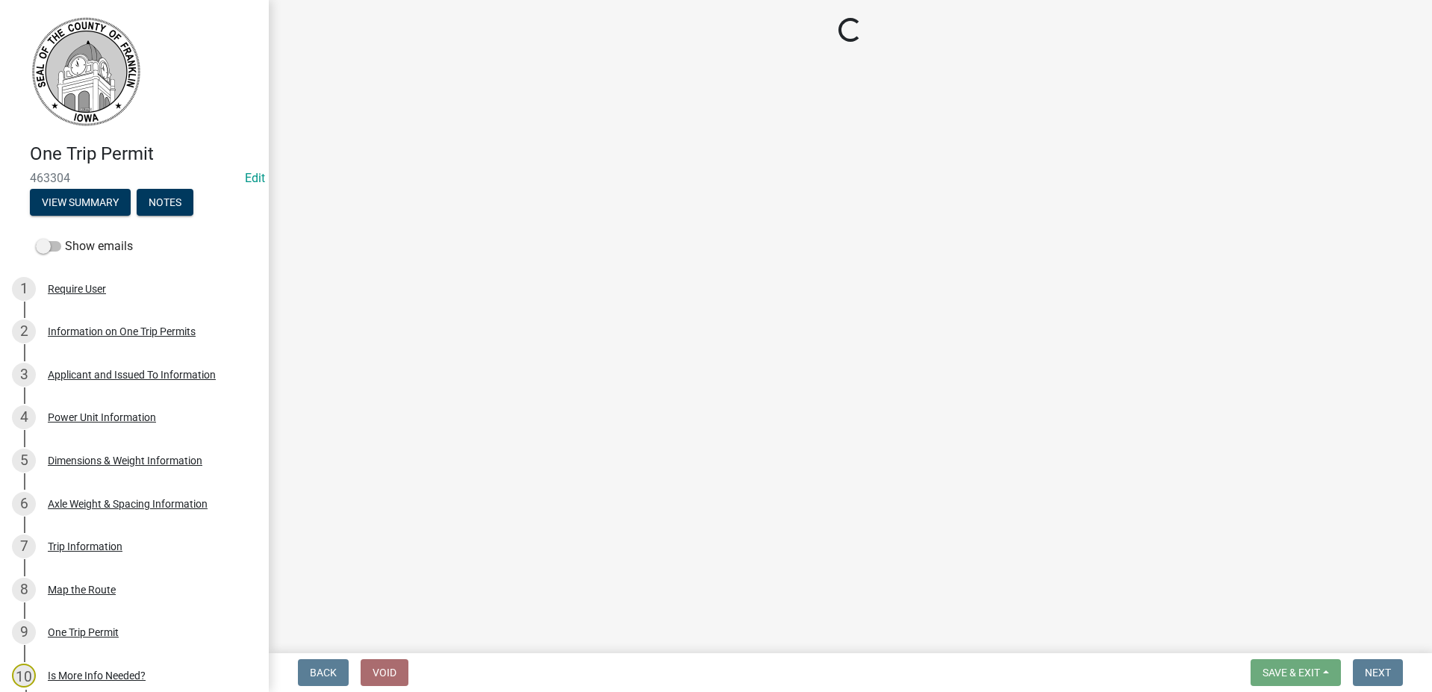
select select "3: 3"
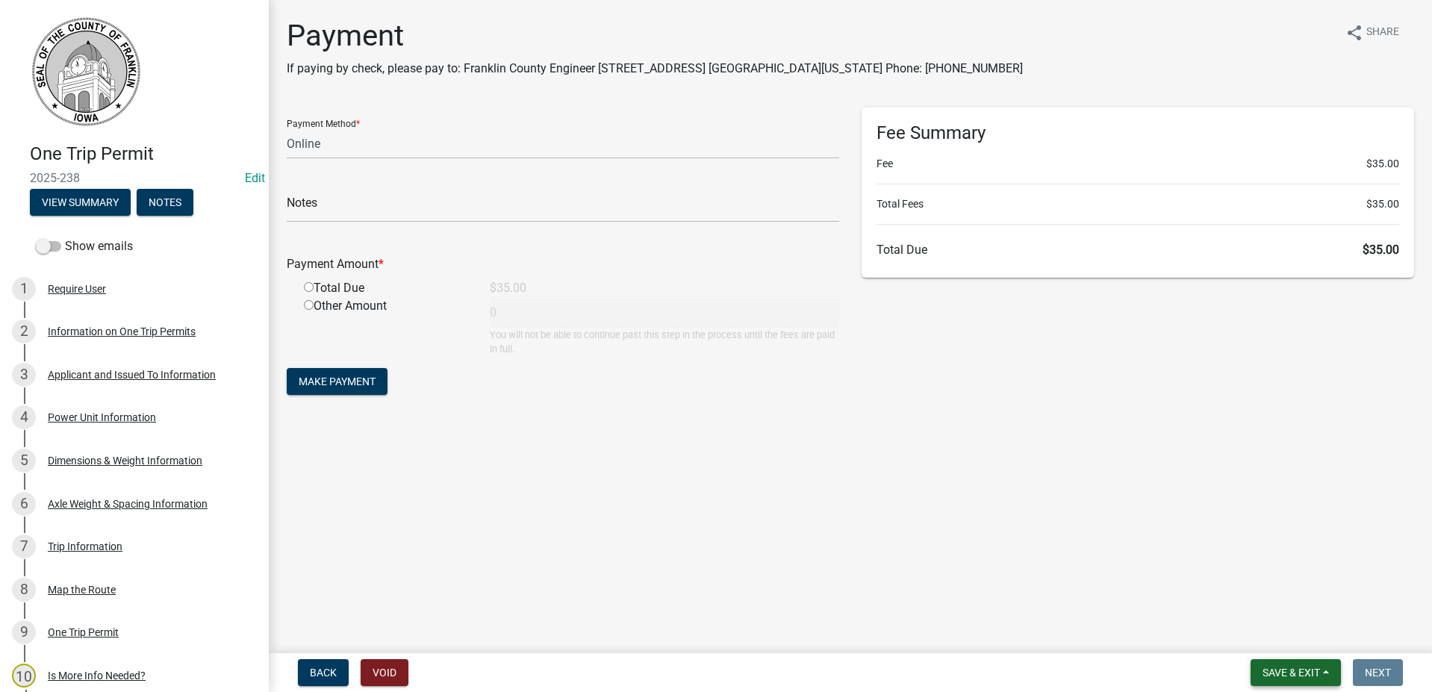
click at [1283, 667] on span "Save & Exit" at bounding box center [1290, 673] width 57 height 12
click at [1277, 633] on button "Save & Exit" at bounding box center [1280, 634] width 119 height 36
